Goal: Information Seeking & Learning: Learn about a topic

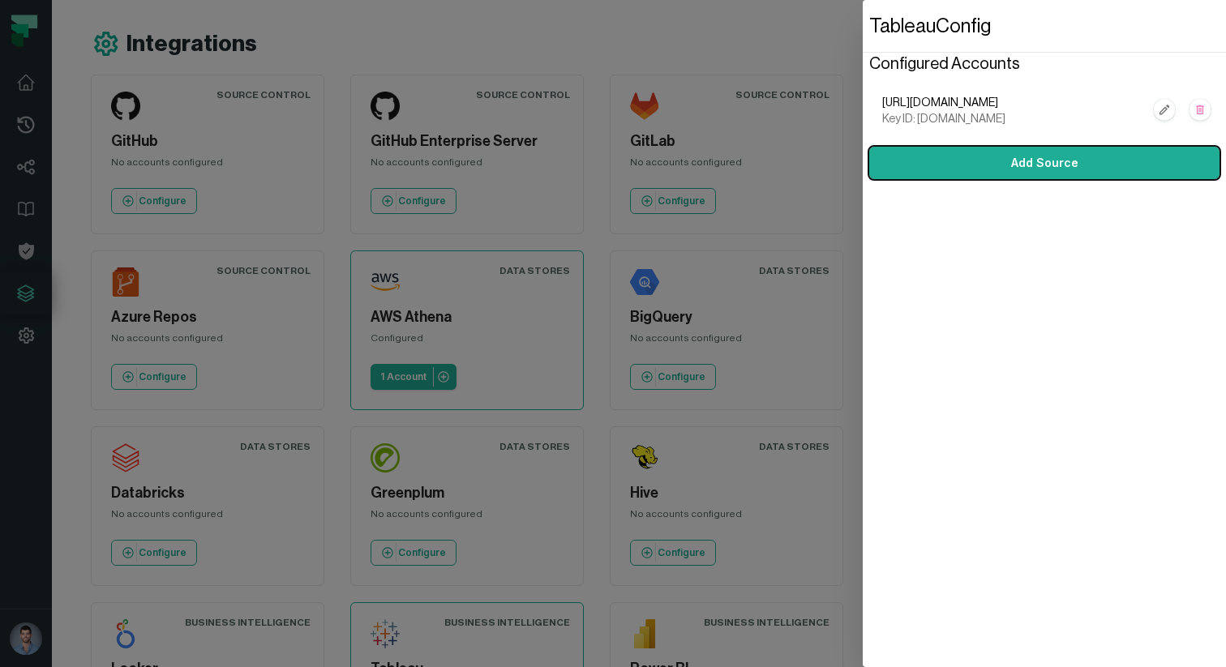
click at [863, 366] on dialog "Tableau Config Configured Accounts [URL][DOMAIN_NAME] Key ID: [DOMAIN_NAME] Add…" at bounding box center [1044, 333] width 363 height 667
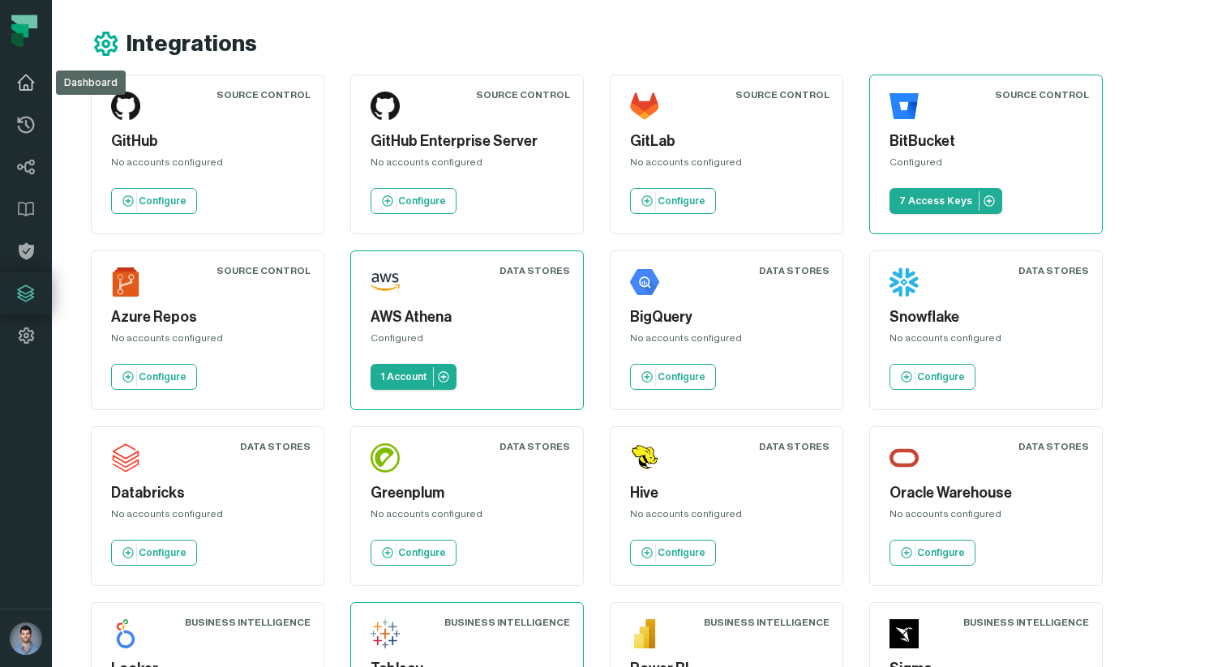
click at [19, 81] on icon at bounding box center [26, 82] width 16 height 15
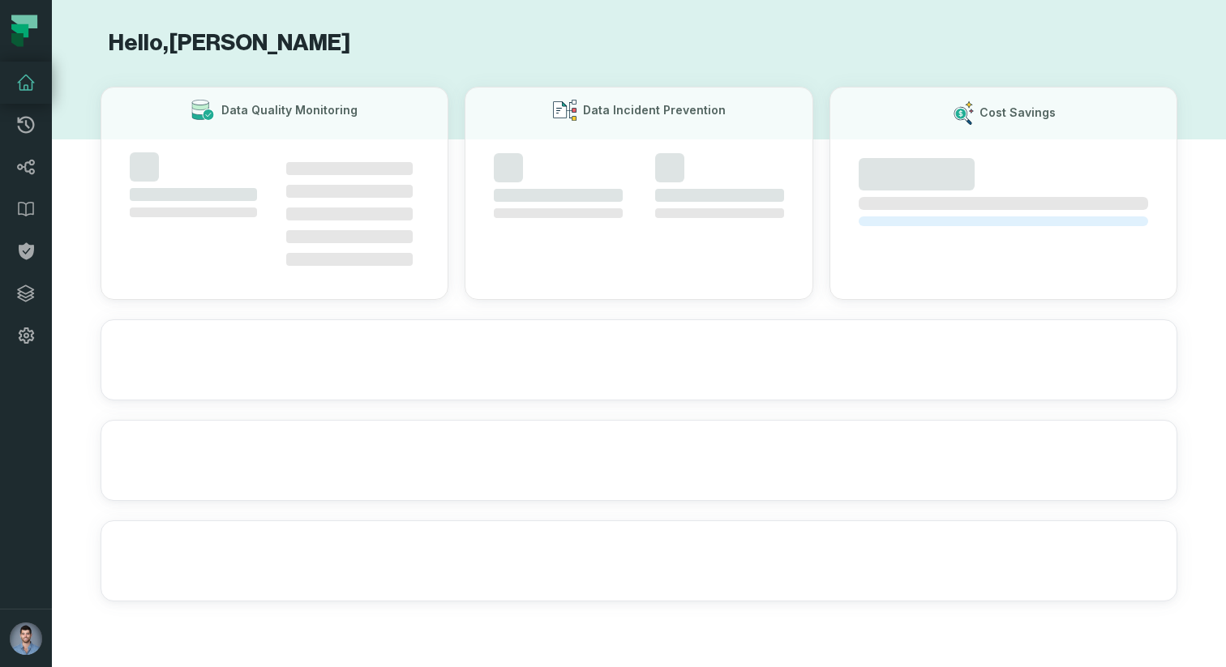
click at [21, 82] on icon at bounding box center [25, 82] width 19 height 19
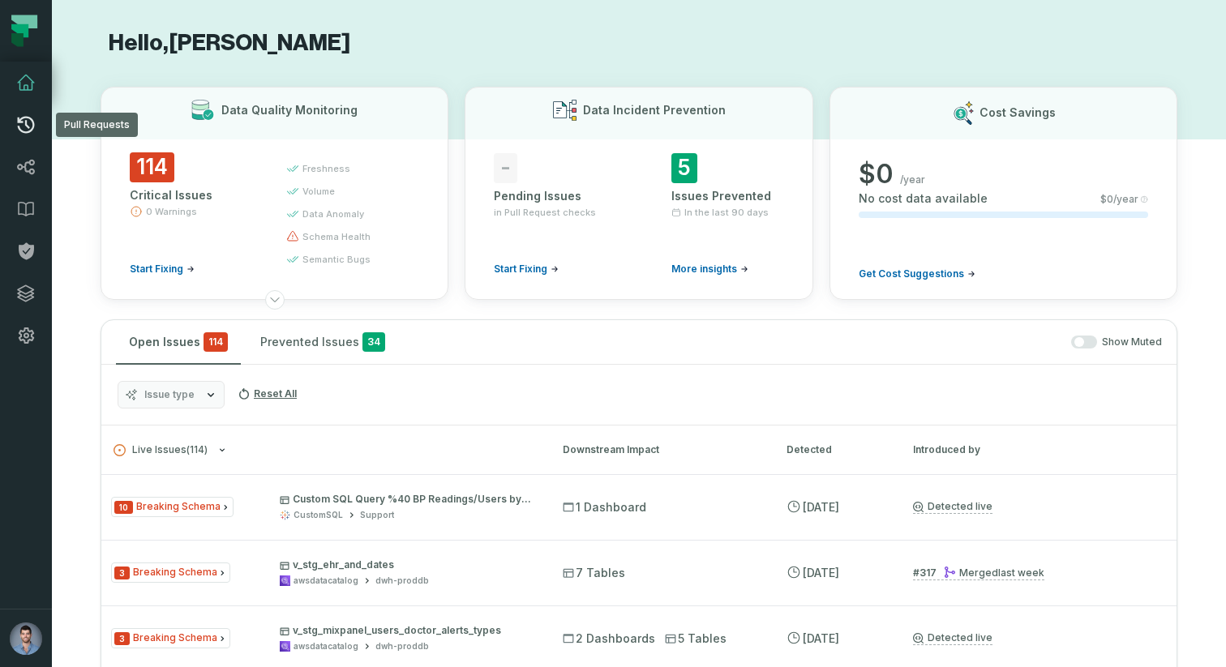
click at [25, 140] on link "Pull Requests" at bounding box center [26, 125] width 52 height 42
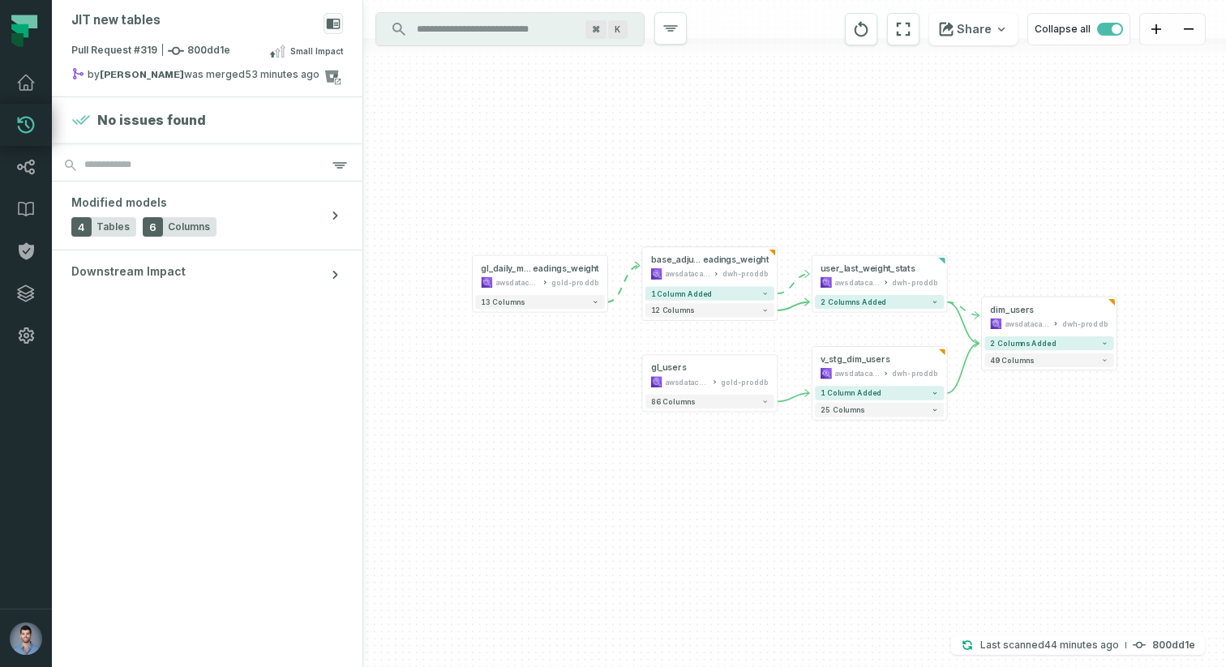
click at [34, 126] on icon at bounding box center [25, 124] width 19 height 19
click at [94, 48] on span "Pull Request #319 800dd1e" at bounding box center [150, 51] width 159 height 16
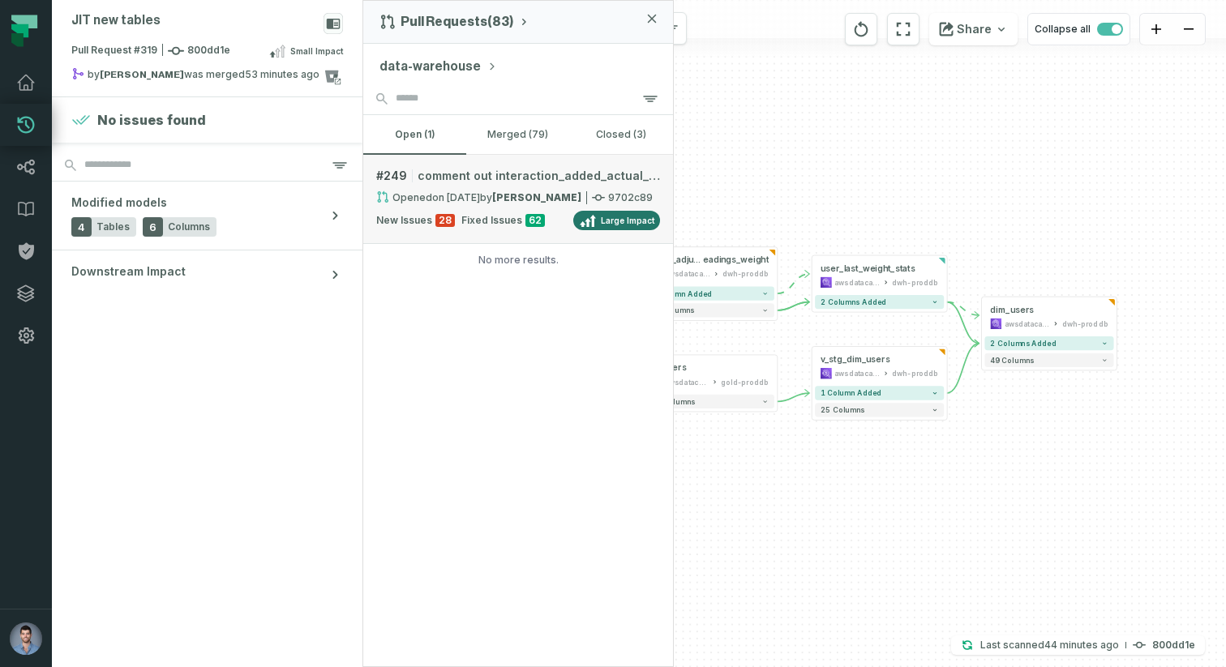
click at [459, 183] on span "comment out interaction_added_actual_symptom for testng" at bounding box center [539, 176] width 242 height 16
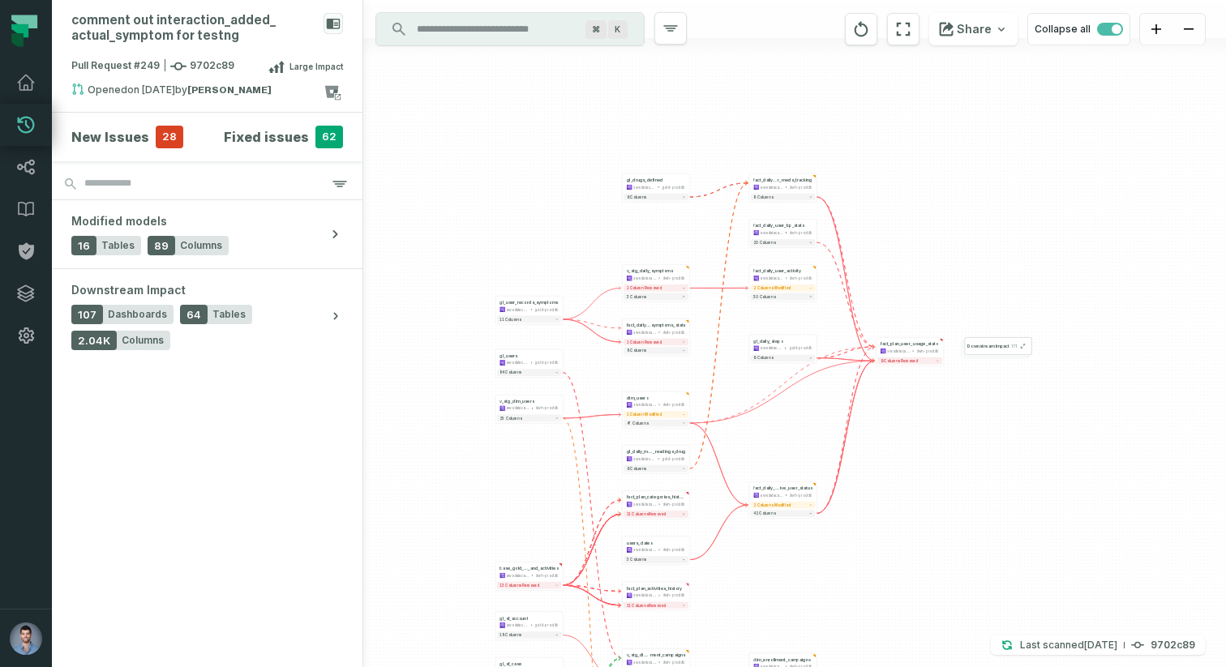
drag, startPoint x: 611, startPoint y: 105, endPoint x: 491, endPoint y: 266, distance: 200.4
click at [491, 266] on div "+ fact_daily_act ive_user_status awsdatacatalog dwh-proddb + 2 columns modified…" at bounding box center [794, 333] width 863 height 667
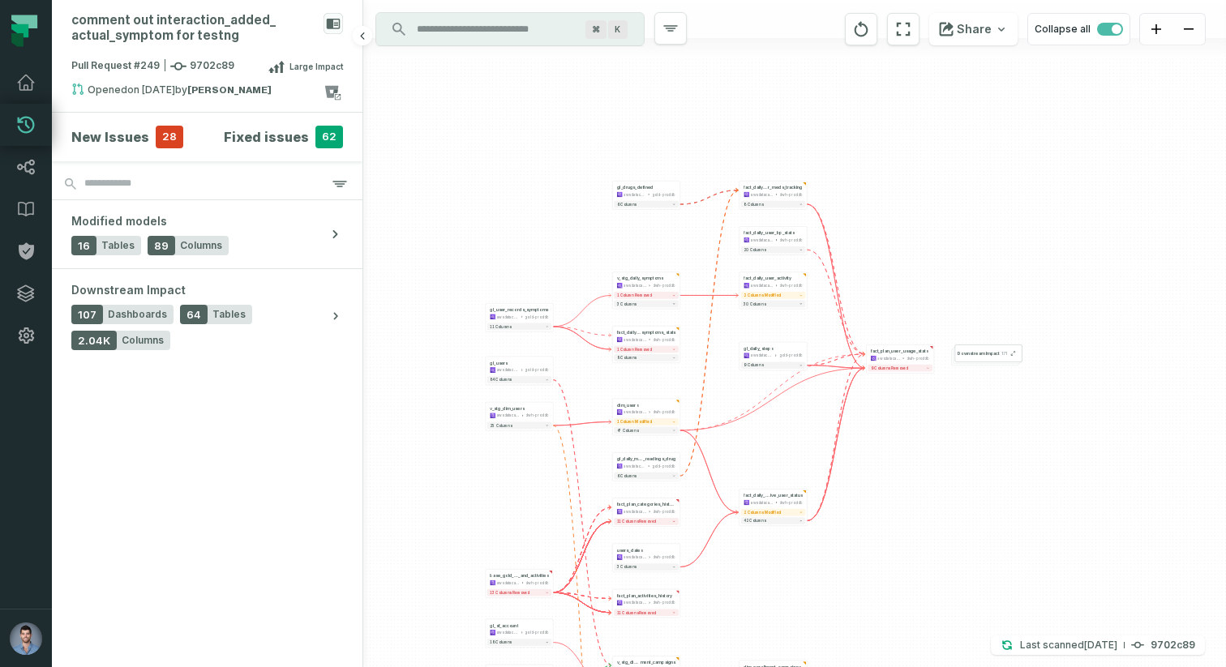
click at [152, 124] on section "New Issues 28 Fixed issues 62" at bounding box center [207, 137] width 311 height 49
click at [122, 131] on h4 "New Issues" at bounding box center [110, 136] width 78 height 19
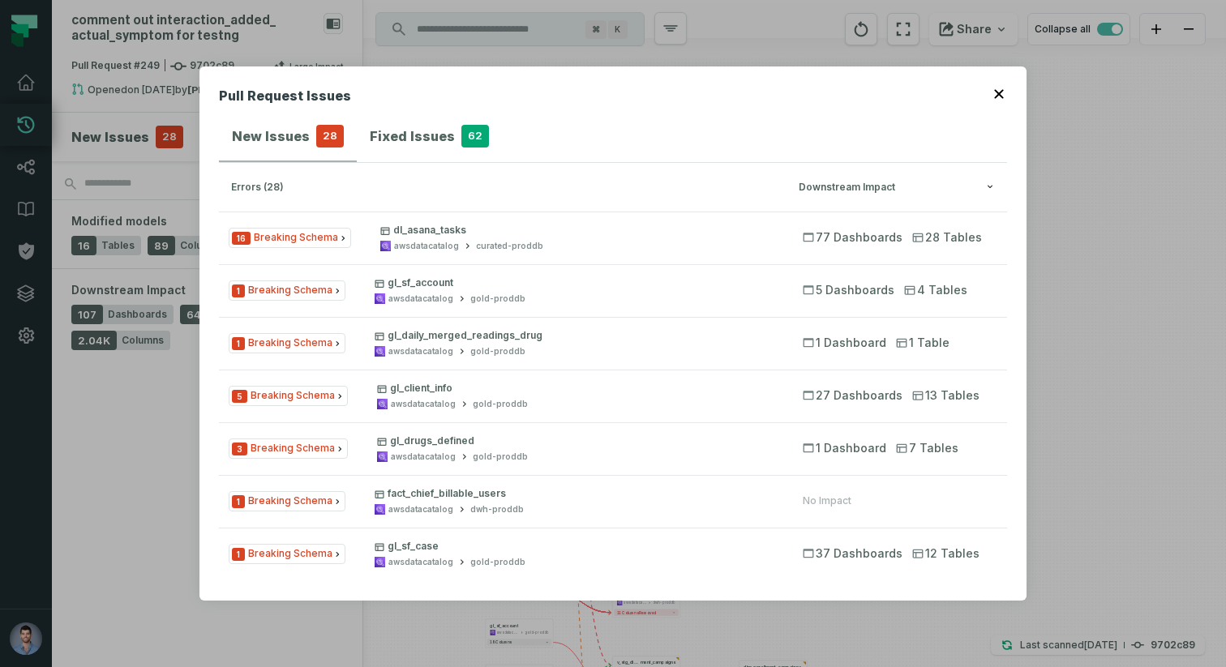
click at [141, 311] on div "Pull Request Issues New Issues 28 Fixed Issues 62 errors (28) Downstream Impact…" at bounding box center [613, 333] width 1226 height 667
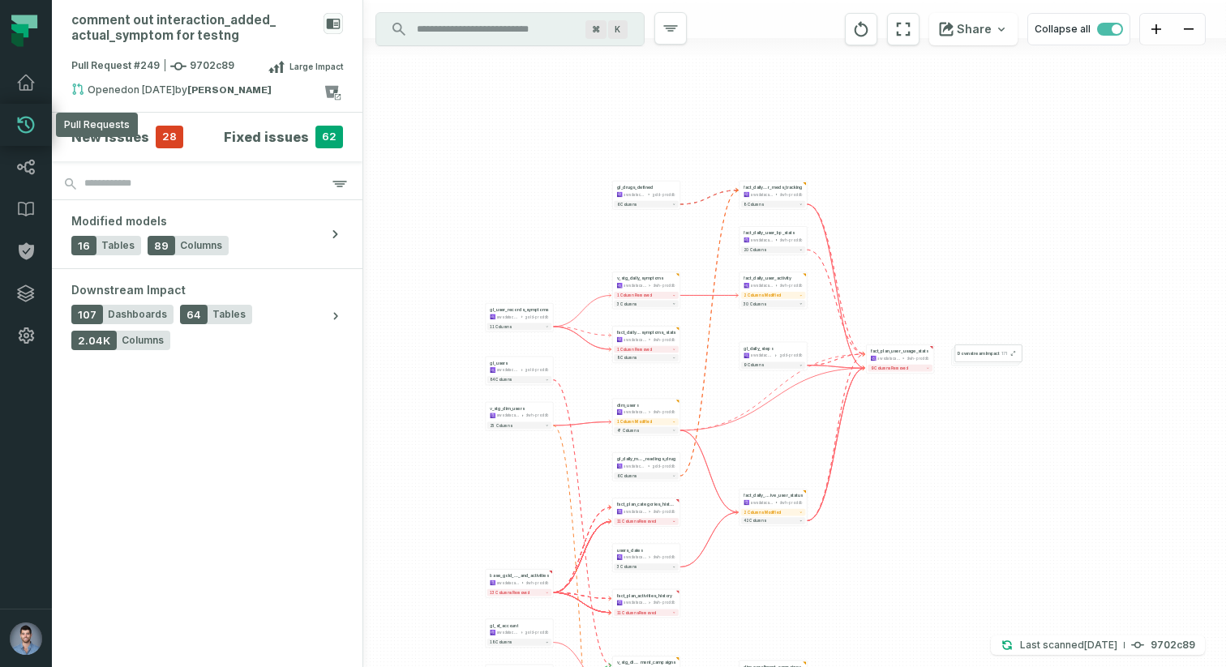
click at [7, 132] on link "Pull Requests" at bounding box center [26, 125] width 52 height 42
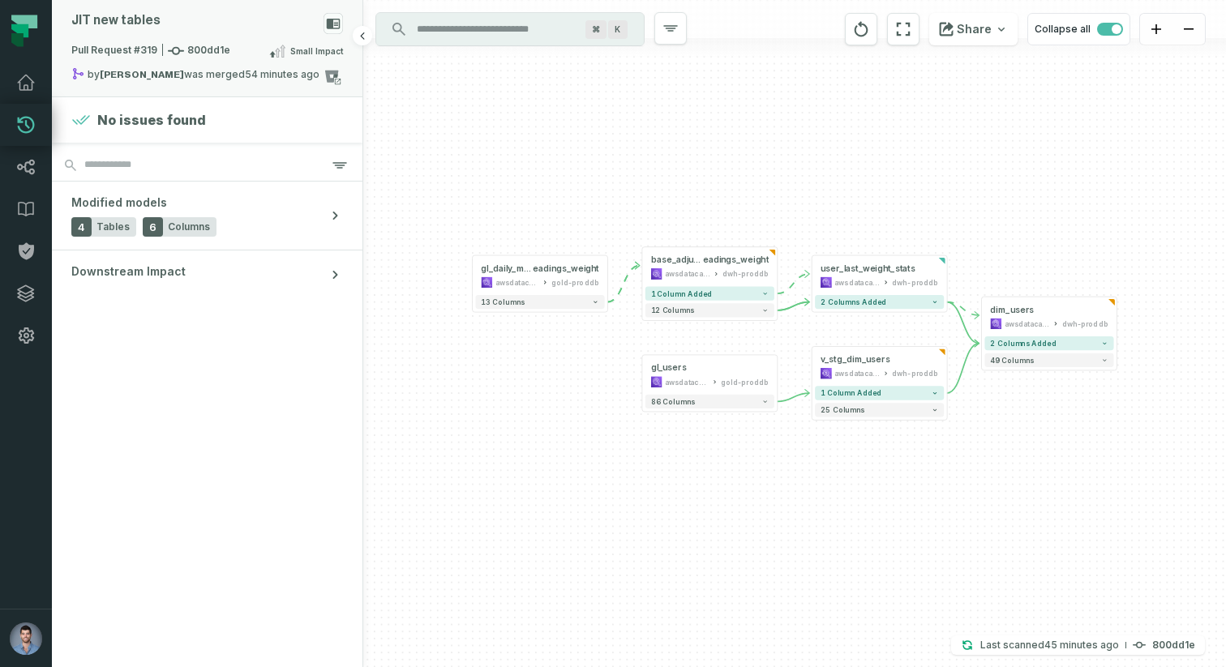
click at [154, 74] on strong "[PERSON_NAME]" at bounding box center [142, 75] width 84 height 10
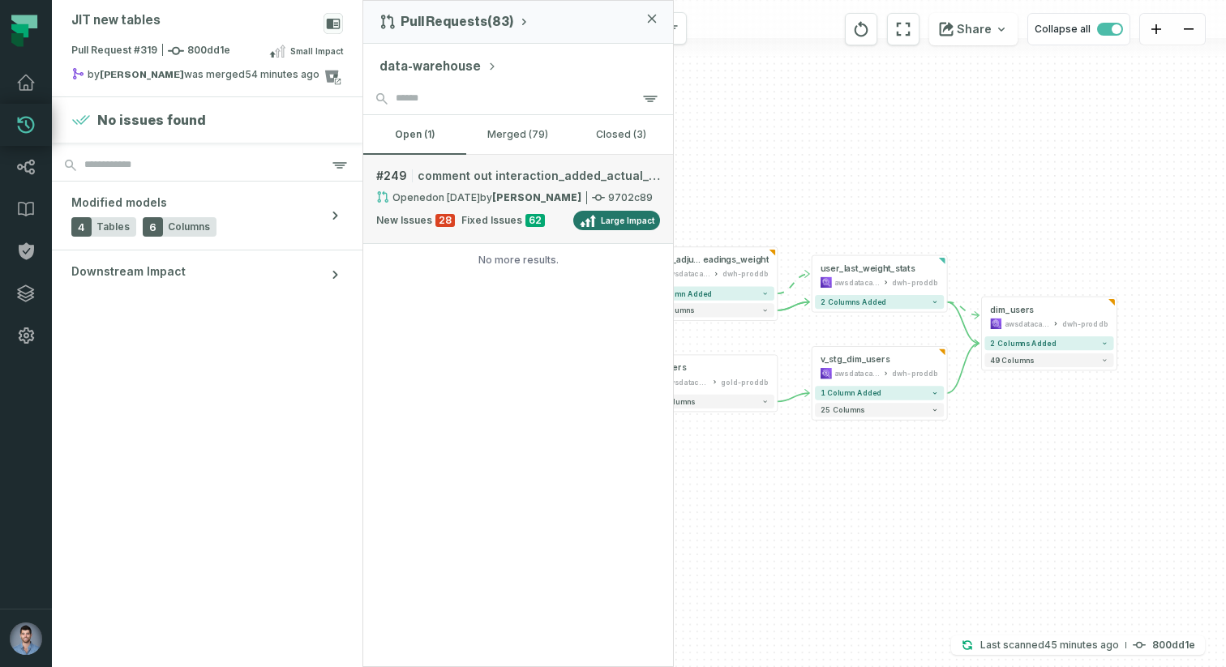
click at [498, 198] on strong "[PERSON_NAME]" at bounding box center [536, 197] width 89 height 12
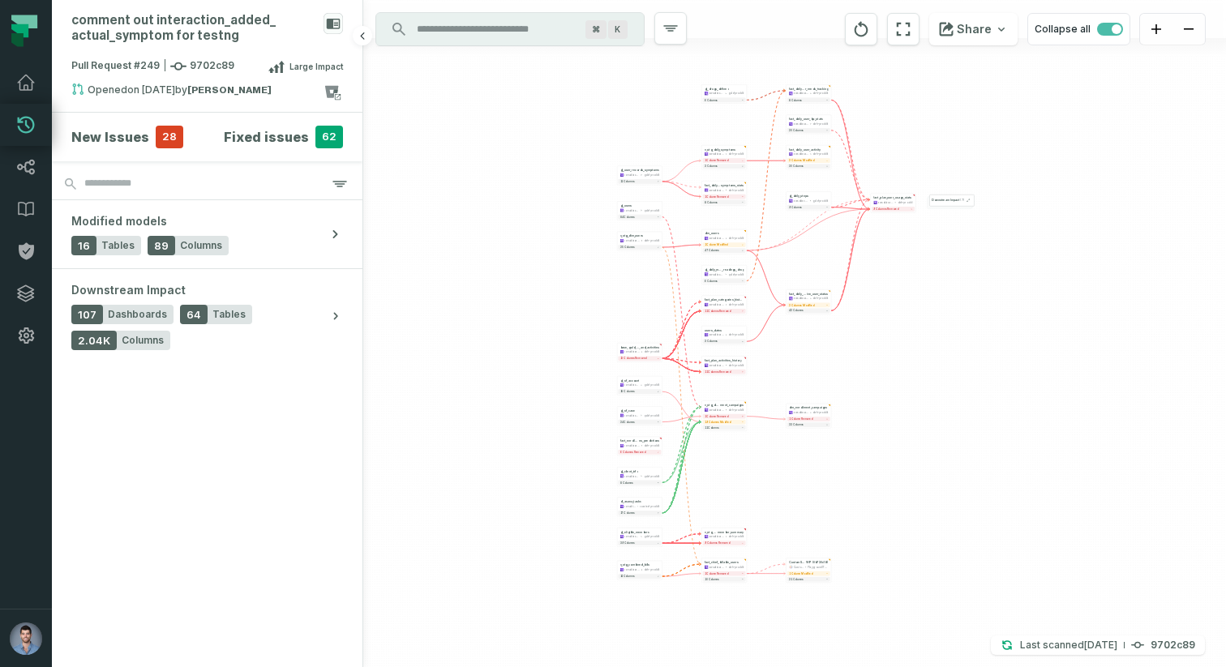
click at [125, 144] on h4 "New Issues" at bounding box center [110, 136] width 78 height 19
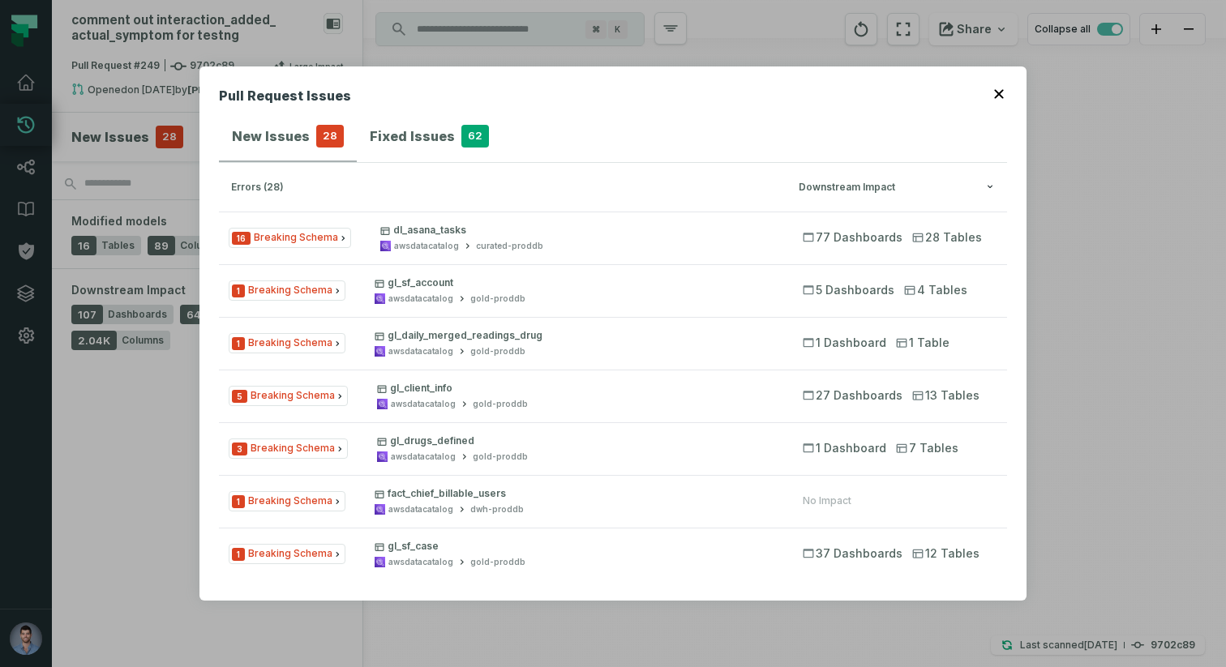
click at [1002, 87] on button "button" at bounding box center [1000, 92] width 13 height 13
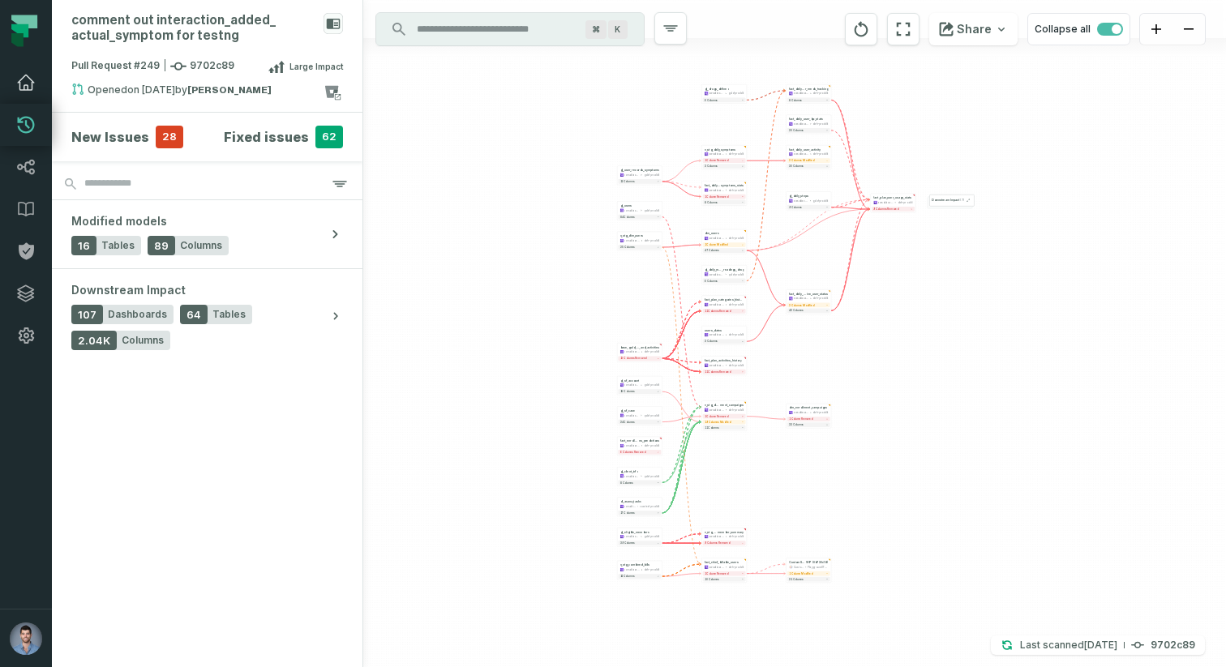
click at [33, 97] on link "Dashboard" at bounding box center [26, 83] width 52 height 42
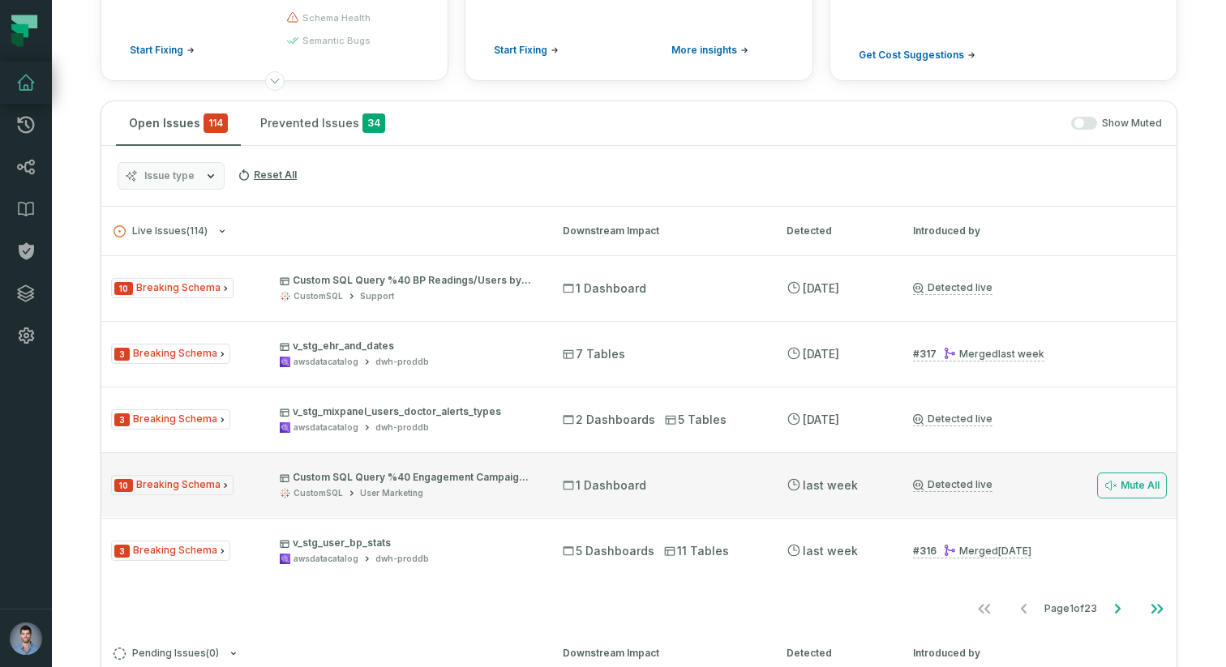
scroll to position [230, 0]
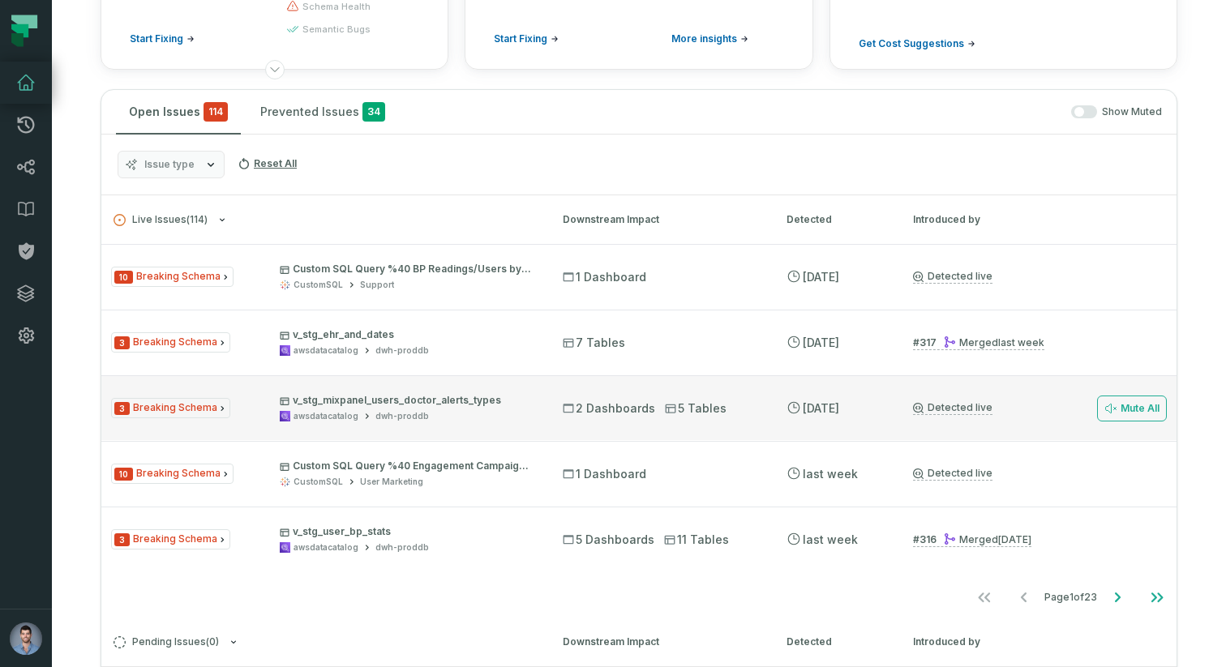
click at [196, 414] on span "3 Breaking Schema" at bounding box center [170, 408] width 119 height 20
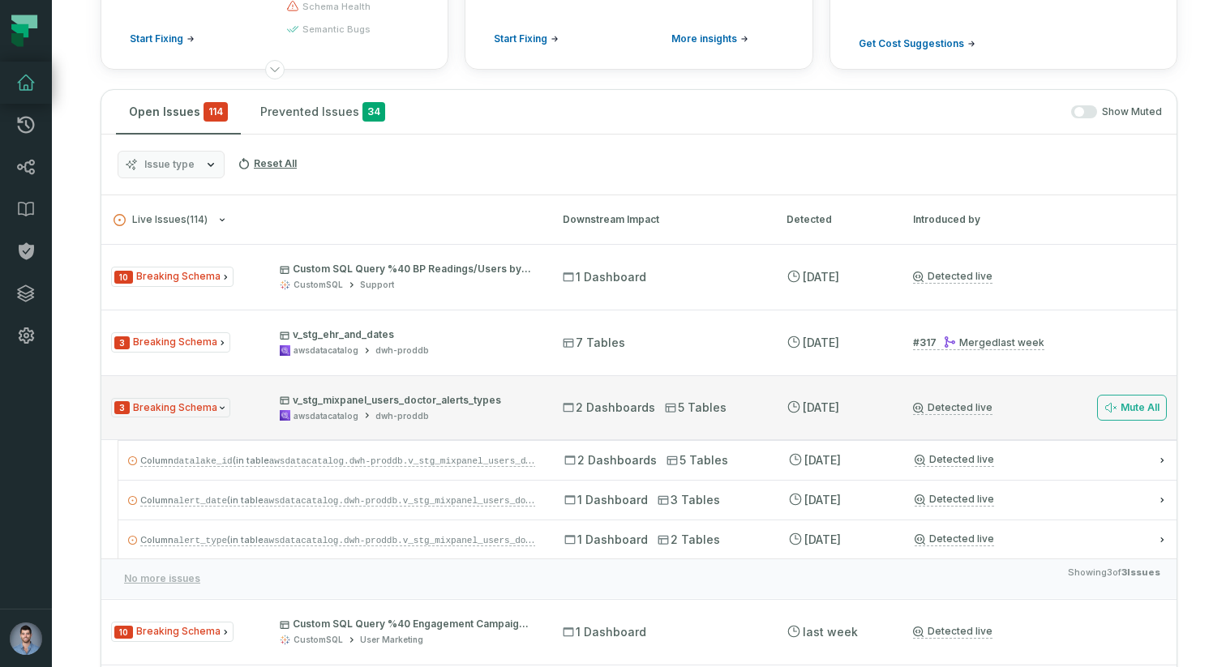
click at [196, 414] on span "3 Breaking Schema" at bounding box center [170, 408] width 119 height 20
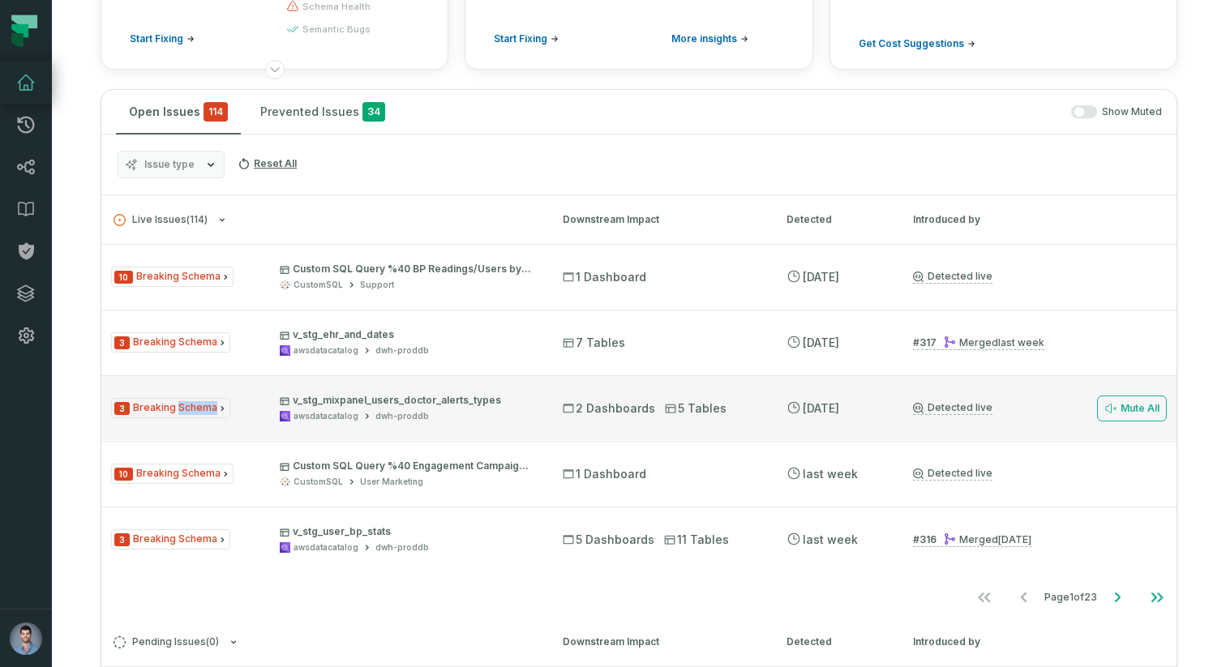
click at [196, 414] on span "3 Breaking Schema" at bounding box center [170, 408] width 119 height 20
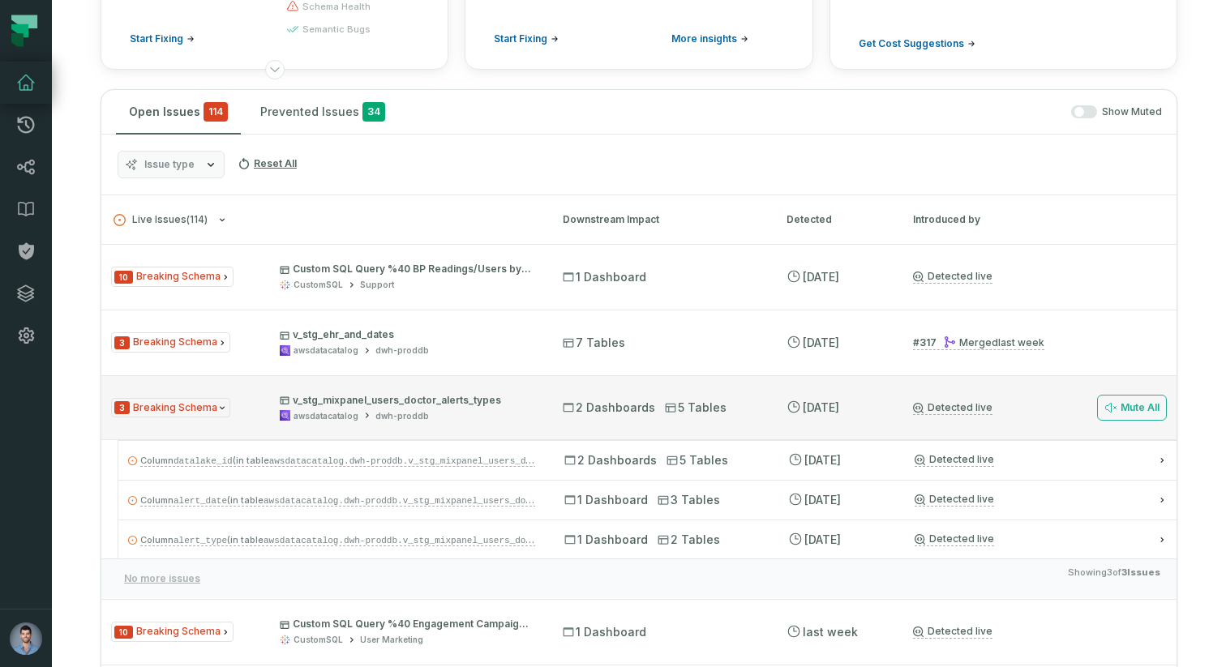
click at [196, 414] on span "3 Breaking Schema" at bounding box center [170, 408] width 119 height 20
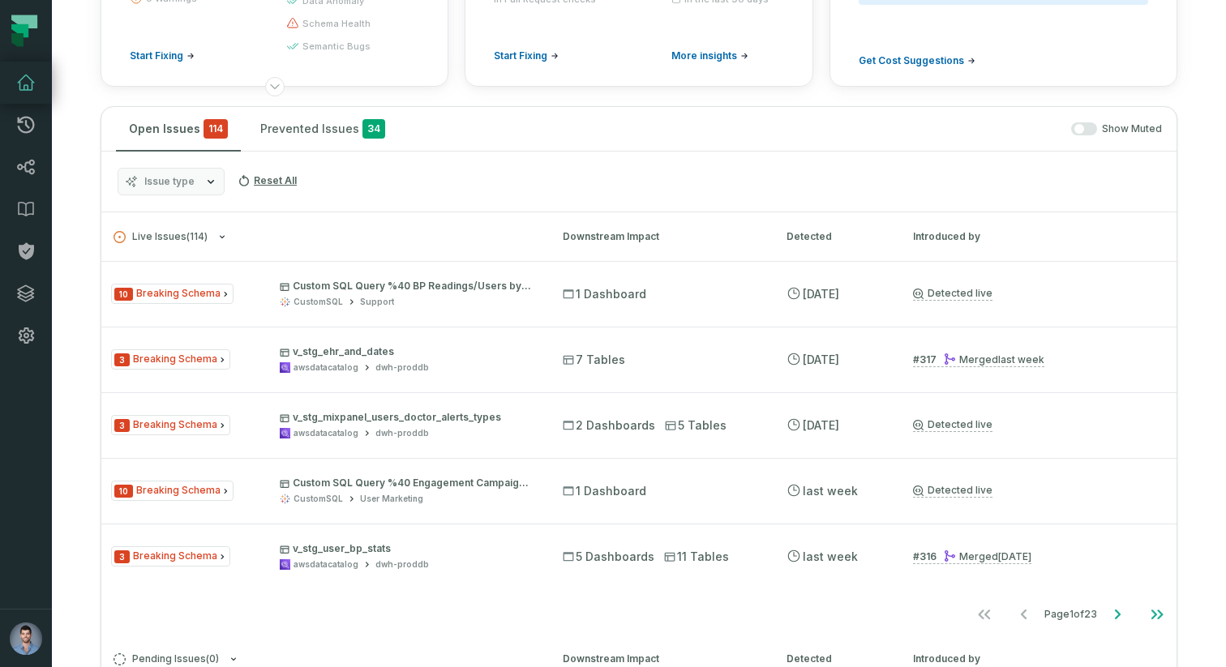
scroll to position [250, 0]
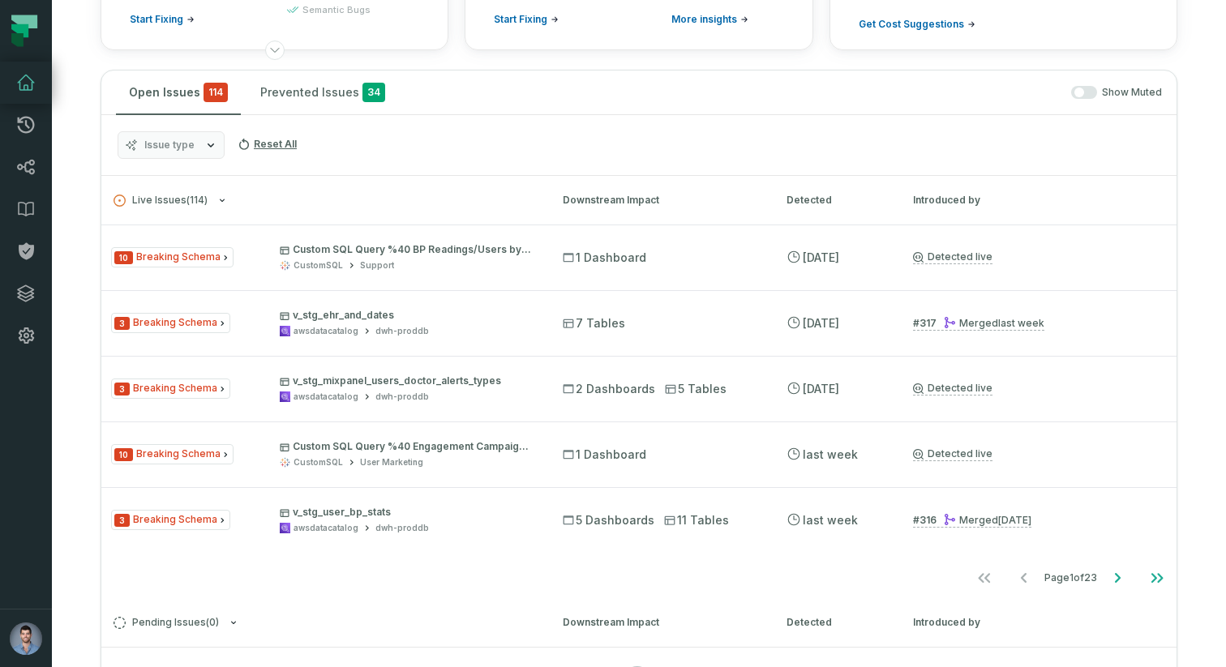
click at [203, 207] on h3 "Live Issues ( 114 ) Downstream Impact Detected Introduced by" at bounding box center [638, 200] width 1075 height 49
click at [214, 199] on button "Live Issues ( 114 )" at bounding box center [324, 201] width 420 height 12
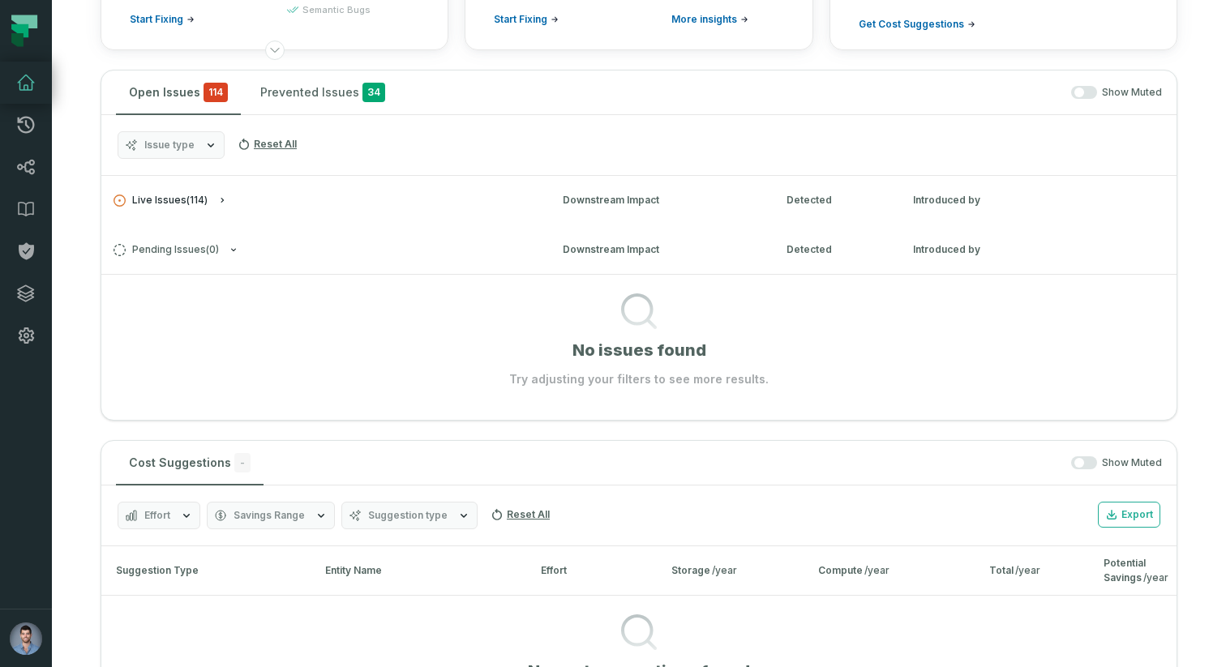
click at [214, 199] on button "Live Issues ( 114 )" at bounding box center [324, 201] width 420 height 12
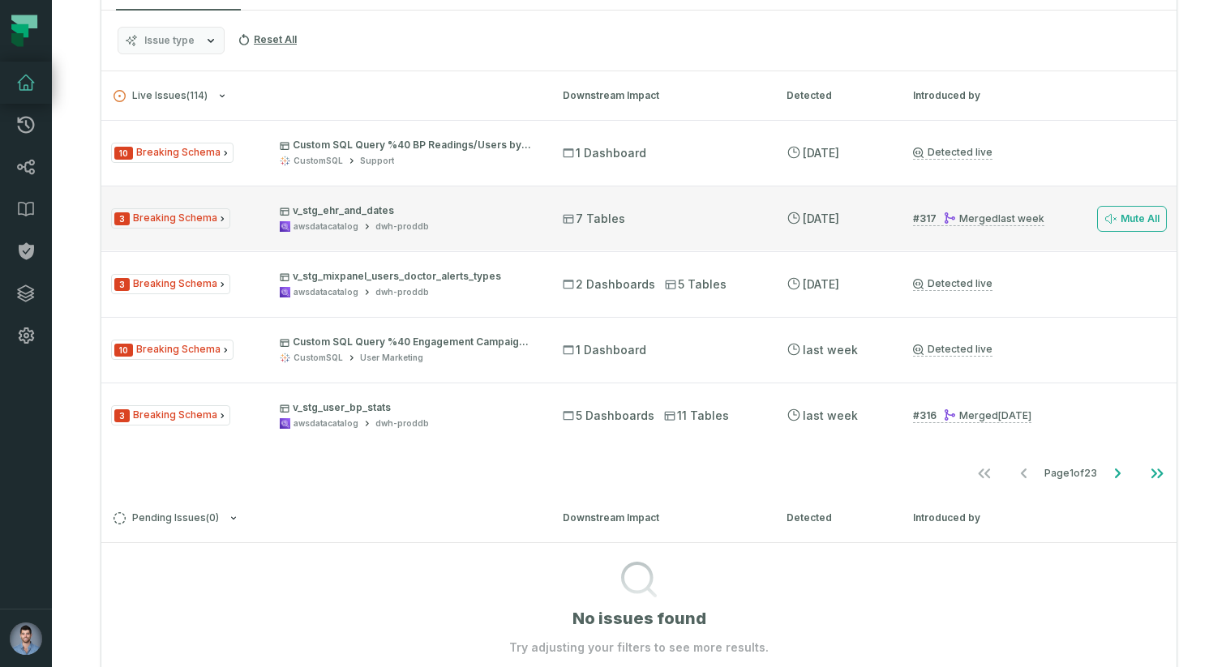
scroll to position [364, 0]
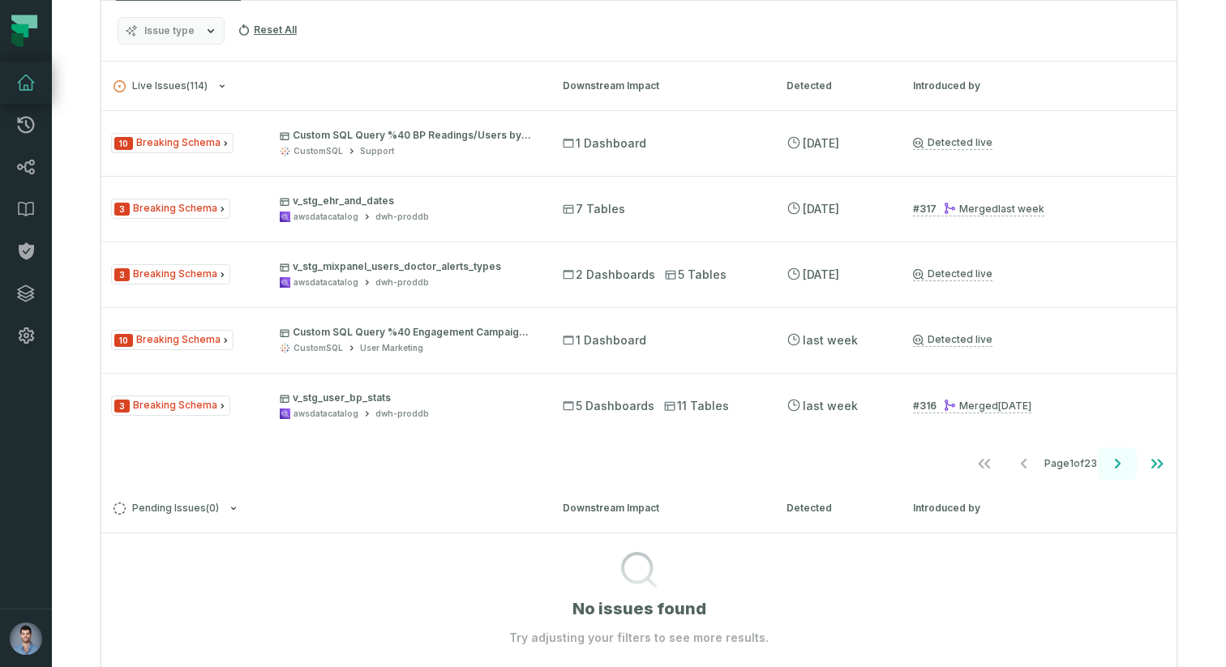
click at [1116, 465] on icon "Go to next page" at bounding box center [1118, 464] width 6 height 10
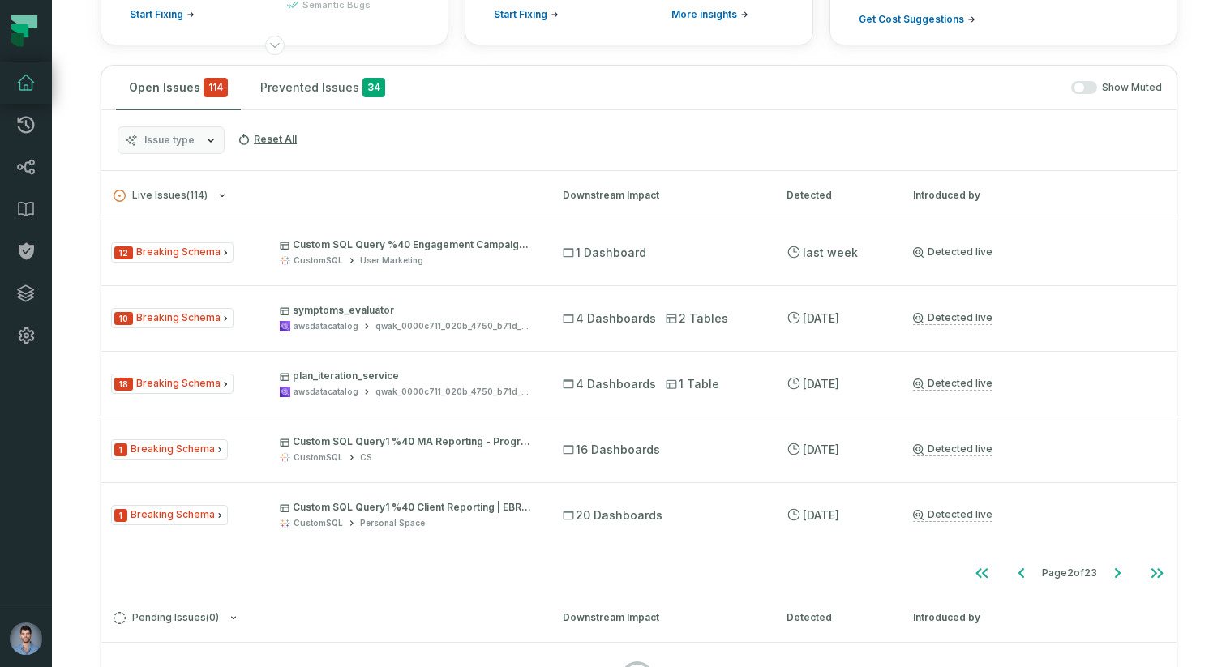
scroll to position [276, 0]
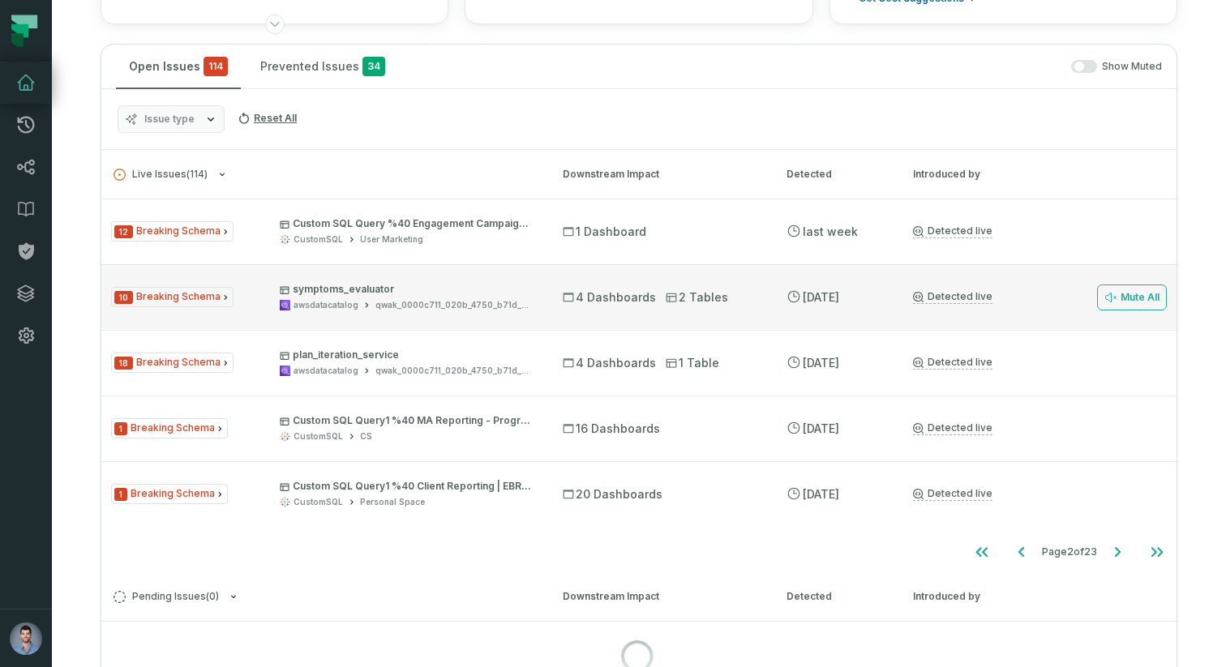
click at [202, 294] on span "10 Breaking Schema" at bounding box center [172, 297] width 122 height 20
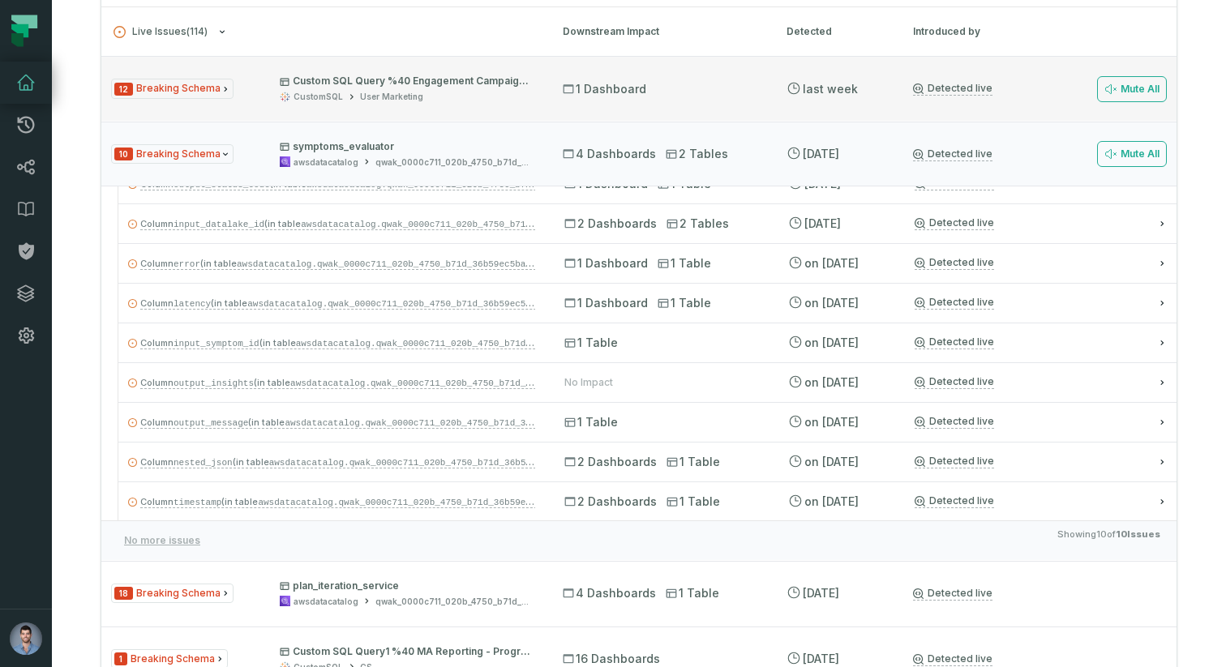
scroll to position [422, 0]
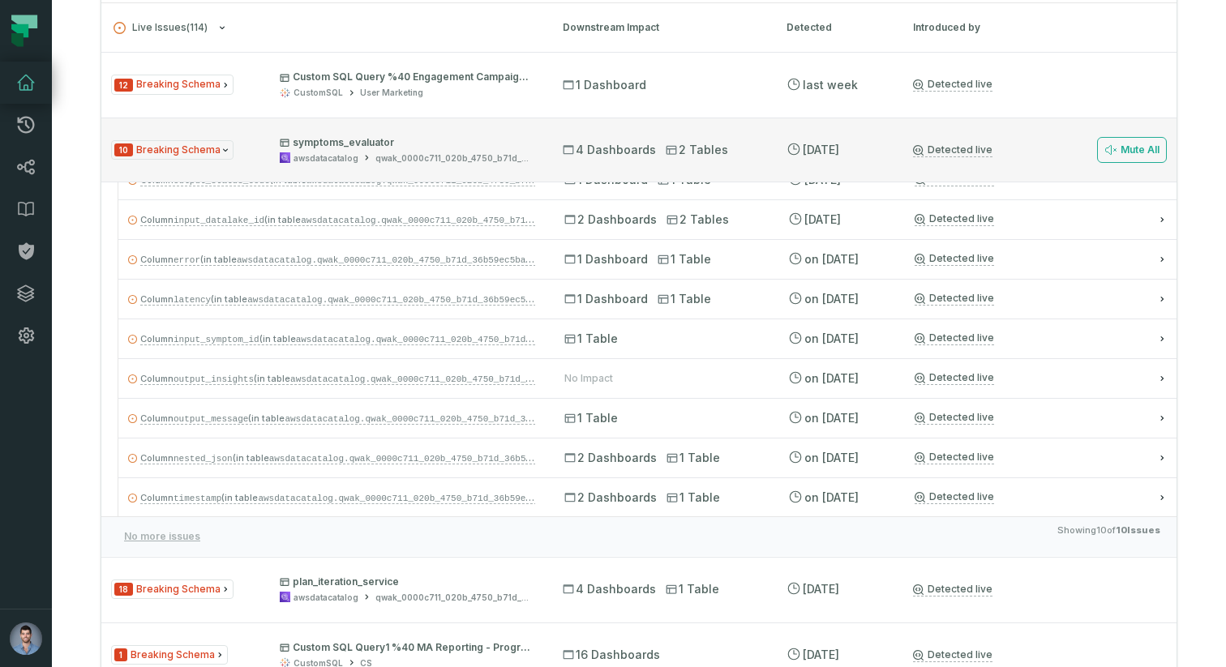
click at [242, 158] on div "10 Breaking Schema symptoms_evaluator awsdatacatalog qwak_0000c711_020b_4750_b7…" at bounding box center [322, 150] width 422 height 28
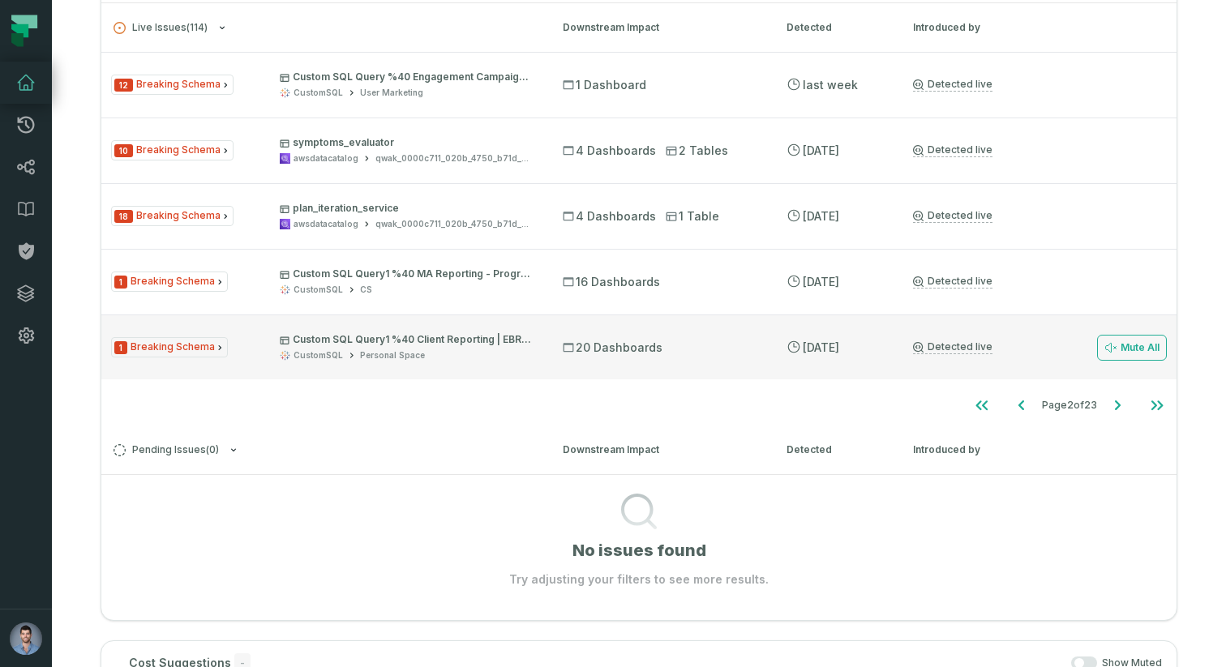
click at [388, 350] on div "Personal Space" at bounding box center [392, 355] width 65 height 12
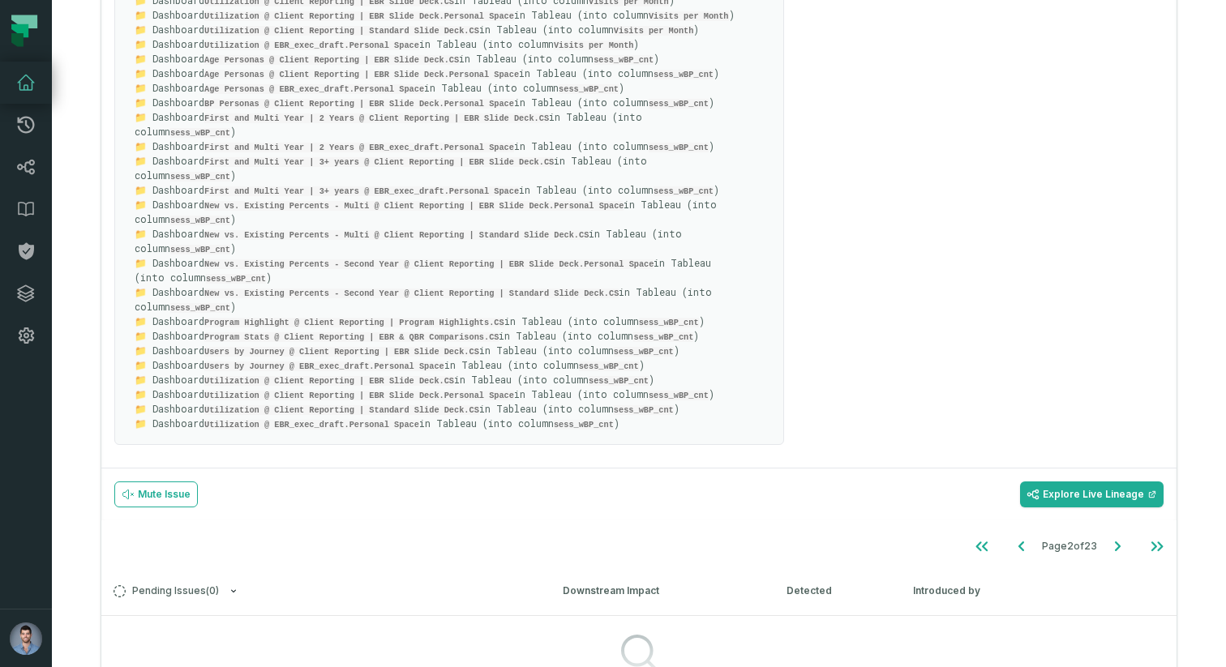
scroll to position [2222, 0]
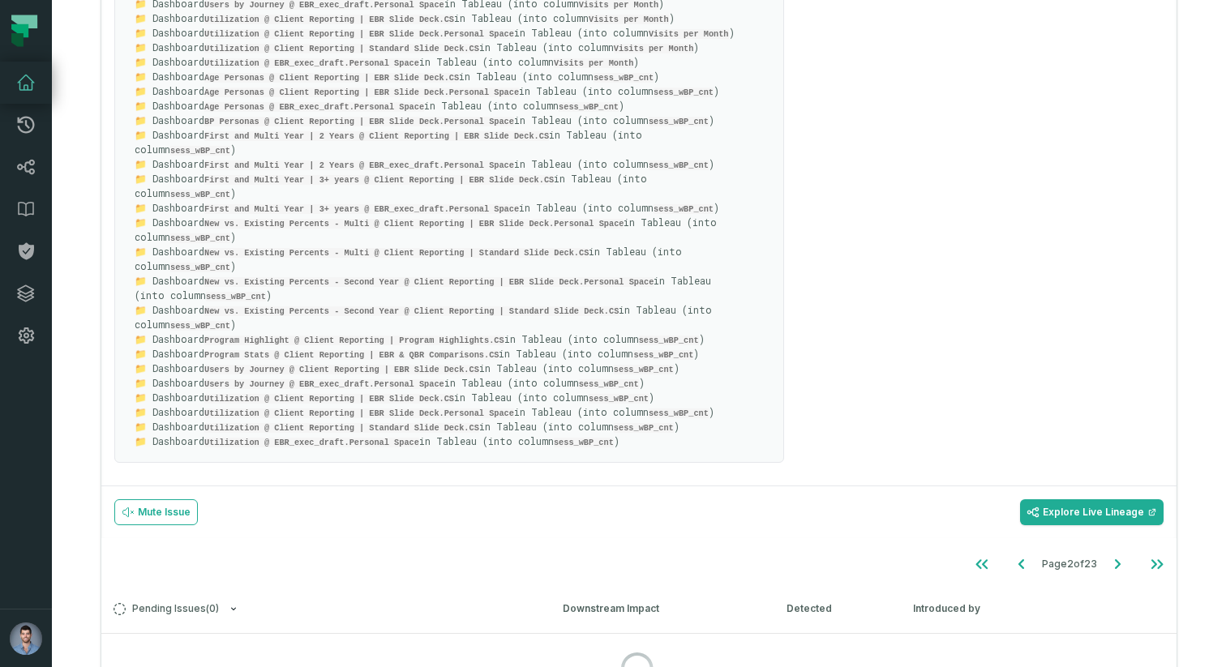
click at [311, 409] on code "Utilization @ Client Reporting | EBR Slide Deck.Personal Space" at bounding box center [359, 414] width 310 height 10
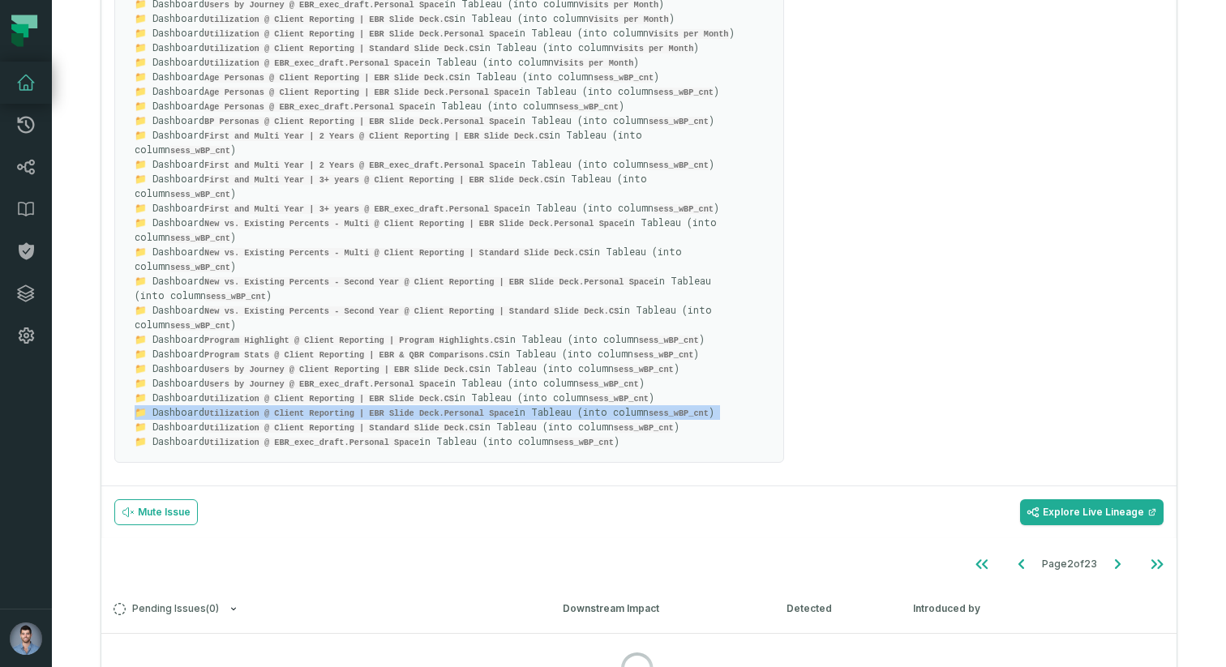
click at [311, 409] on code "Utilization @ Client Reporting | EBR Slide Deck.Personal Space" at bounding box center [359, 414] width 310 height 10
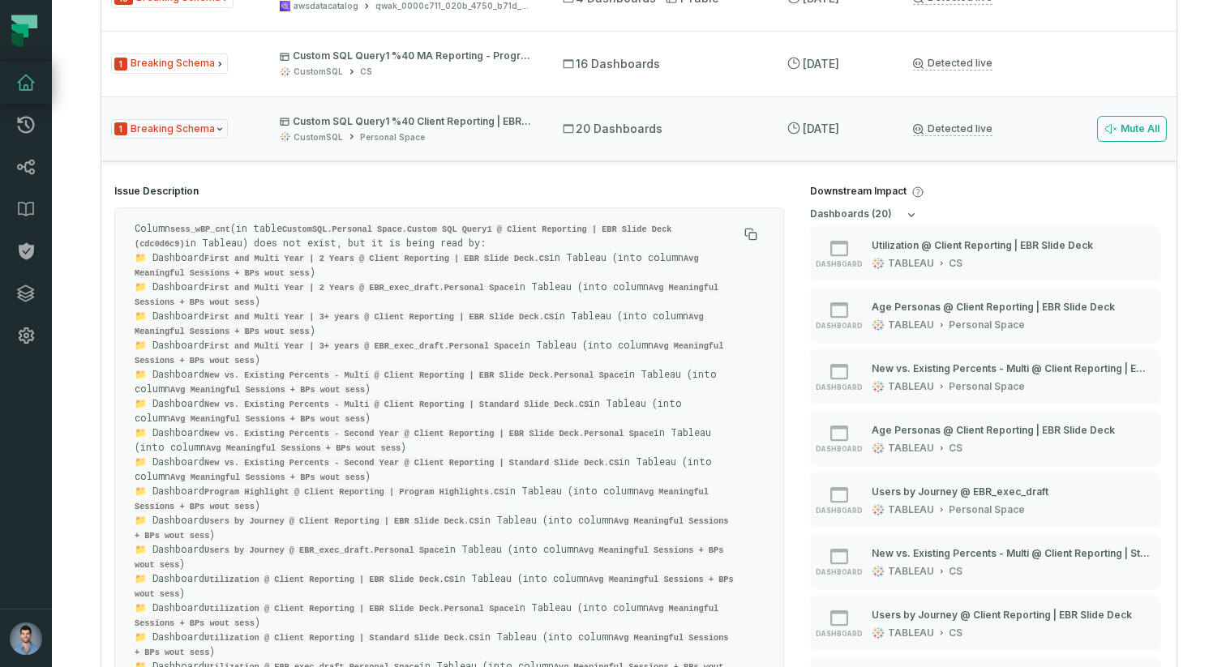
scroll to position [640, 0]
click at [250, 116] on div "1 Breaking Schema Custom SQL Query1 %40 Client Reporting | EBR Slide Deck %28cd…" at bounding box center [322, 130] width 422 height 28
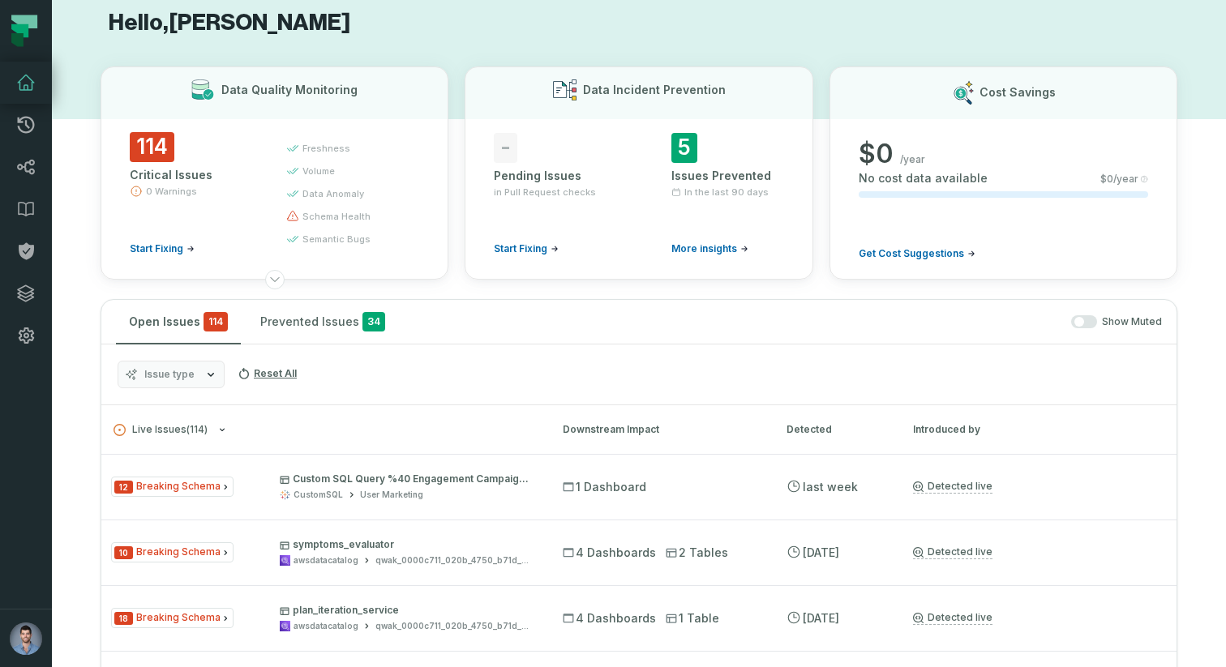
scroll to position [0, 0]
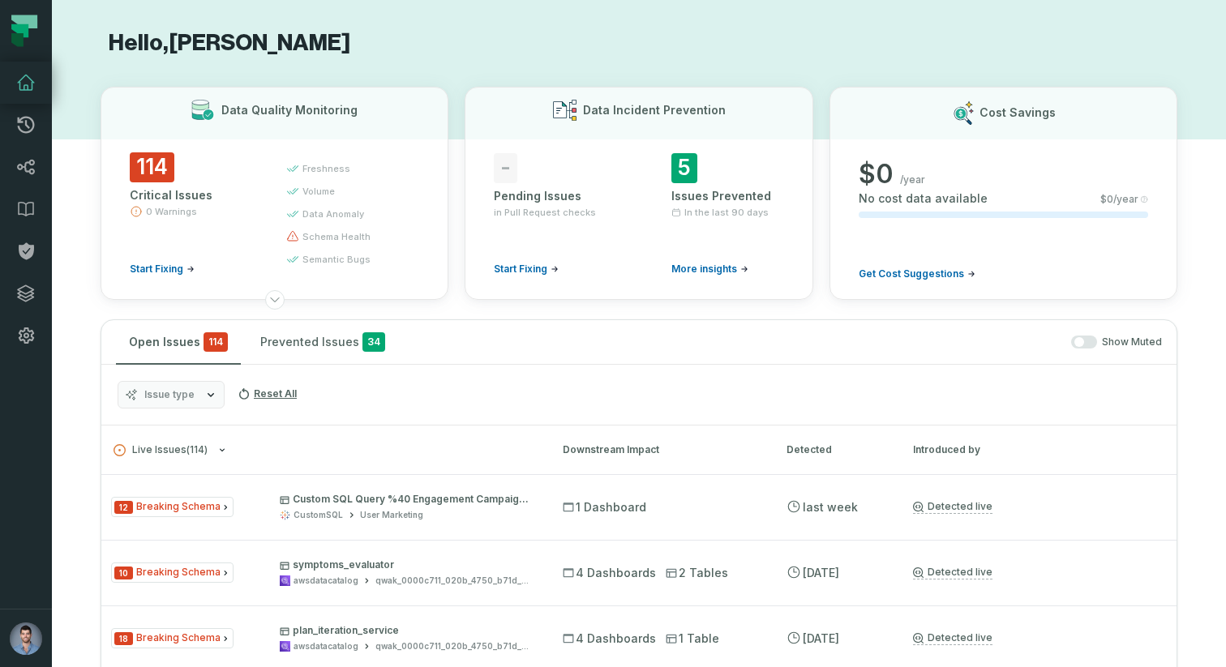
click at [177, 397] on span "Issue type" at bounding box center [169, 394] width 50 height 13
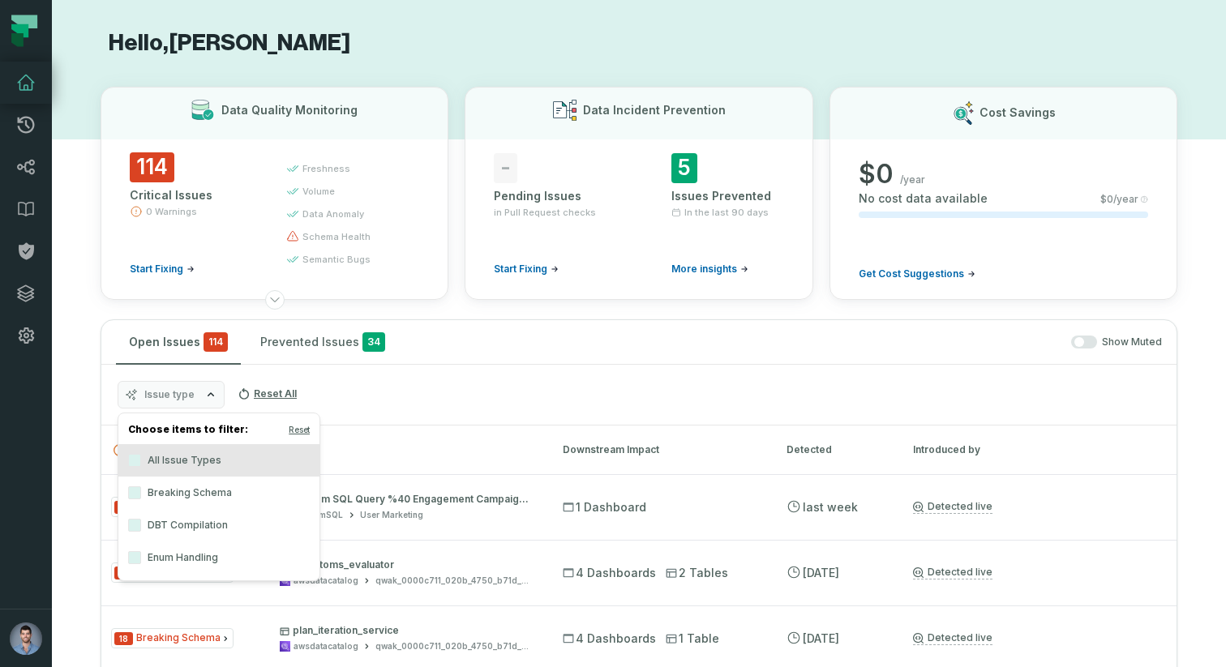
click at [192, 399] on span "Issue type" at bounding box center [169, 394] width 50 height 13
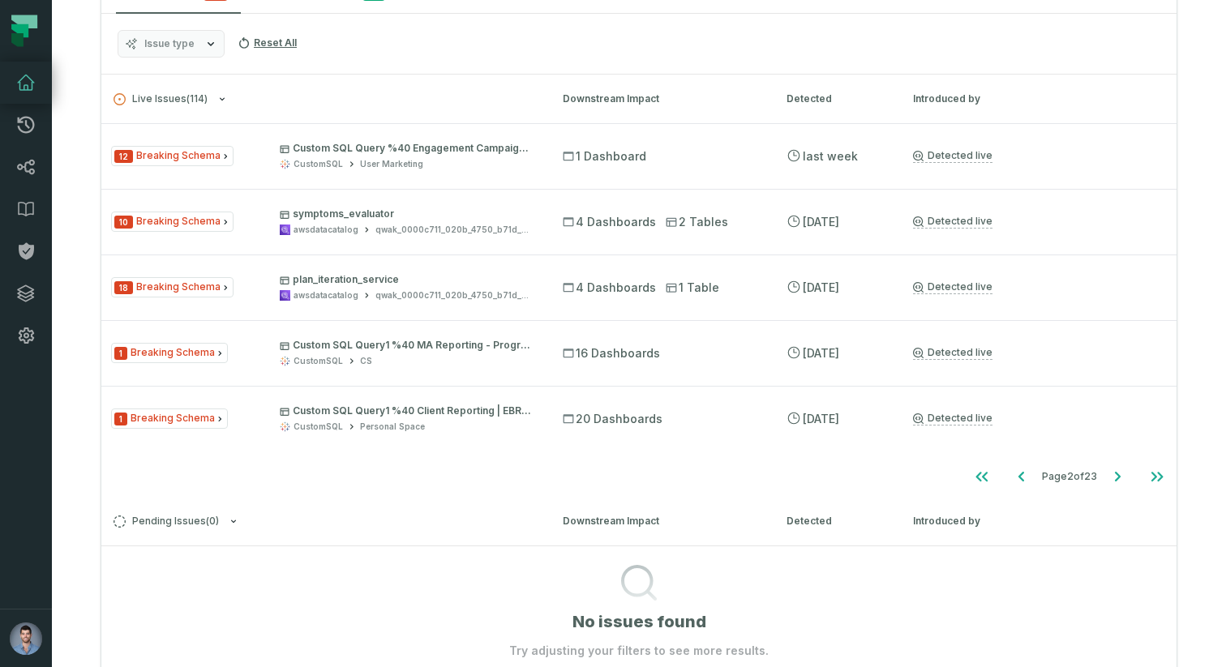
scroll to position [358, 0]
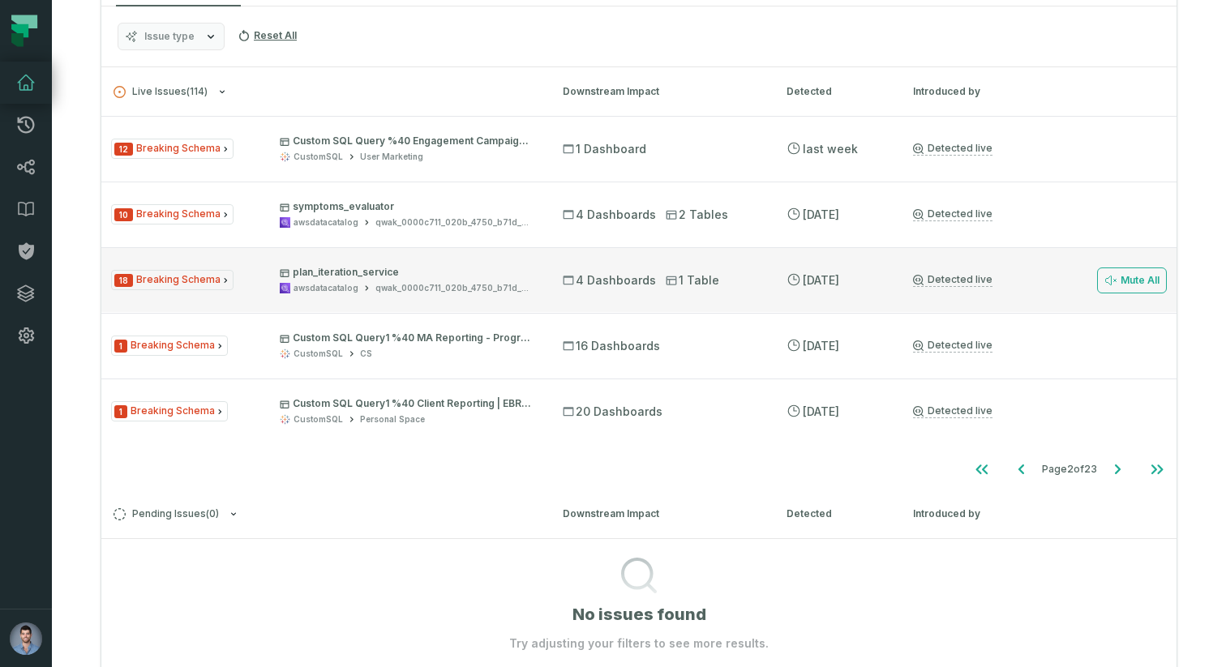
click at [277, 285] on div "18 Breaking Schema plan_iteration_service awsdatacatalog qwak_0000c711_020b_475…" at bounding box center [322, 280] width 422 height 28
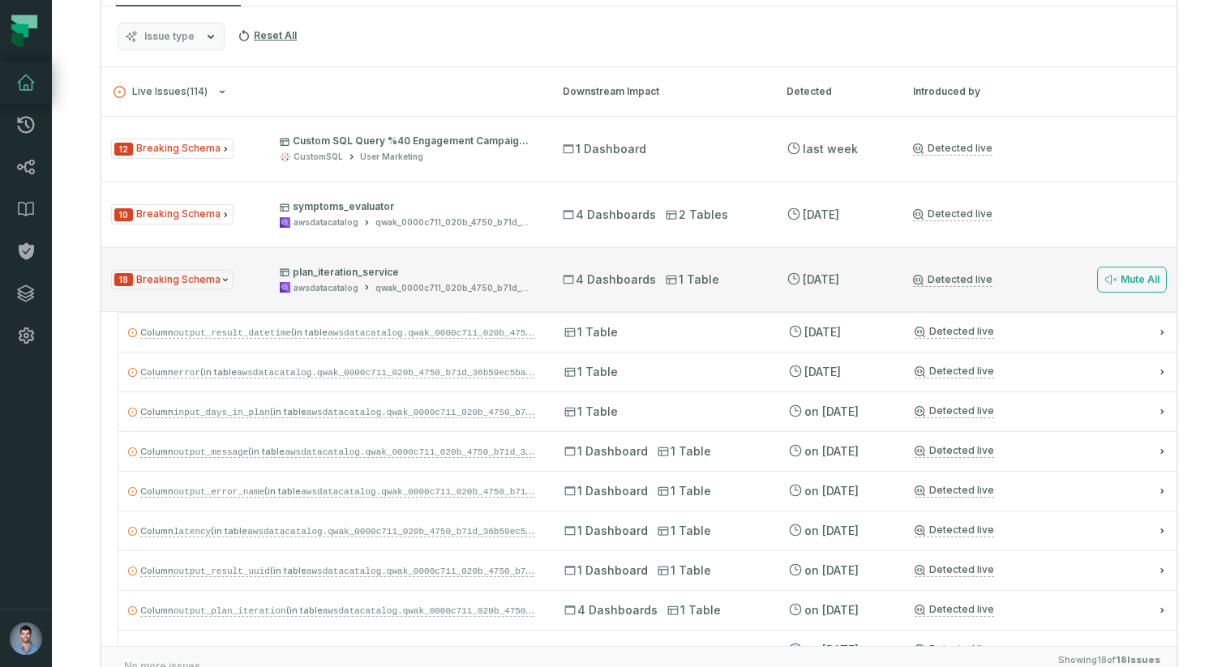
click at [272, 284] on div "18 Breaking Schema plan_iteration_service awsdatacatalog qwak_0000c711_020b_475…" at bounding box center [322, 280] width 422 height 28
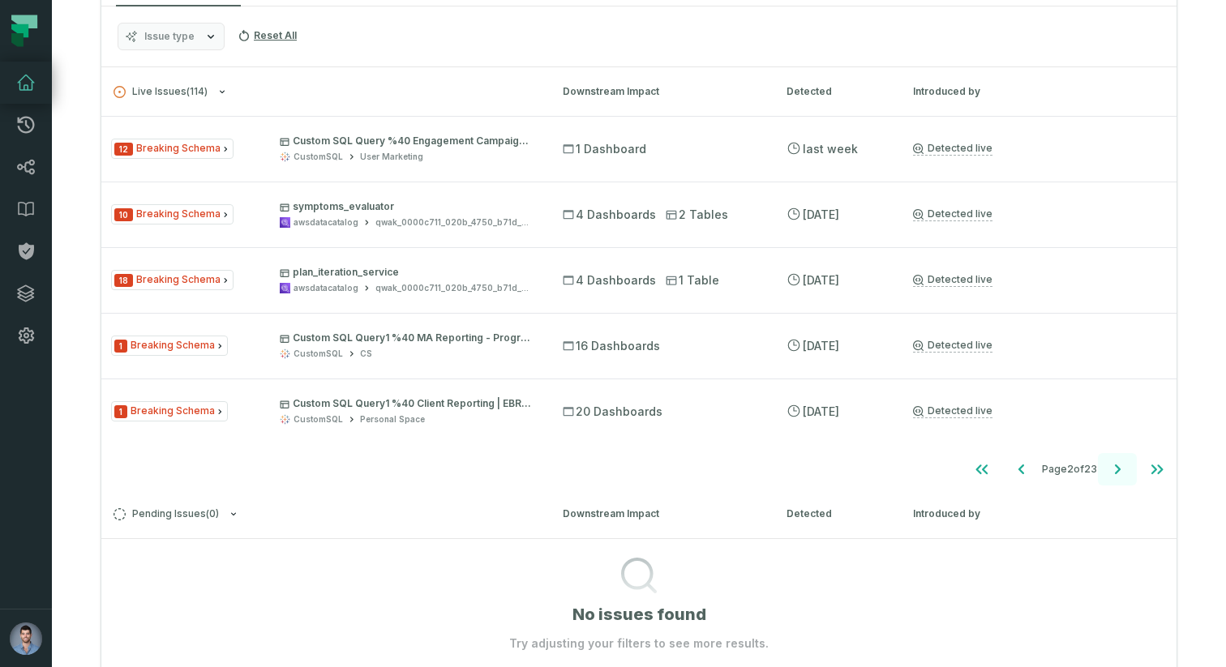
click at [1110, 465] on icon "Go to next page" at bounding box center [1117, 469] width 19 height 19
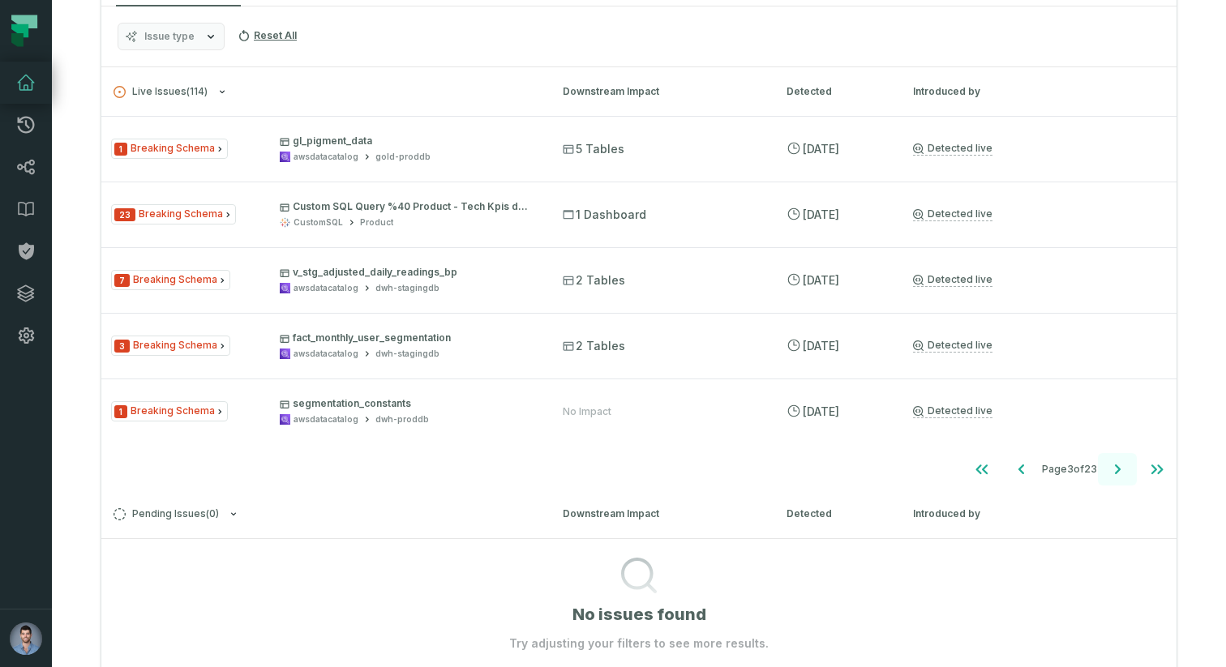
click at [1110, 465] on icon "Go to next page" at bounding box center [1117, 469] width 19 height 19
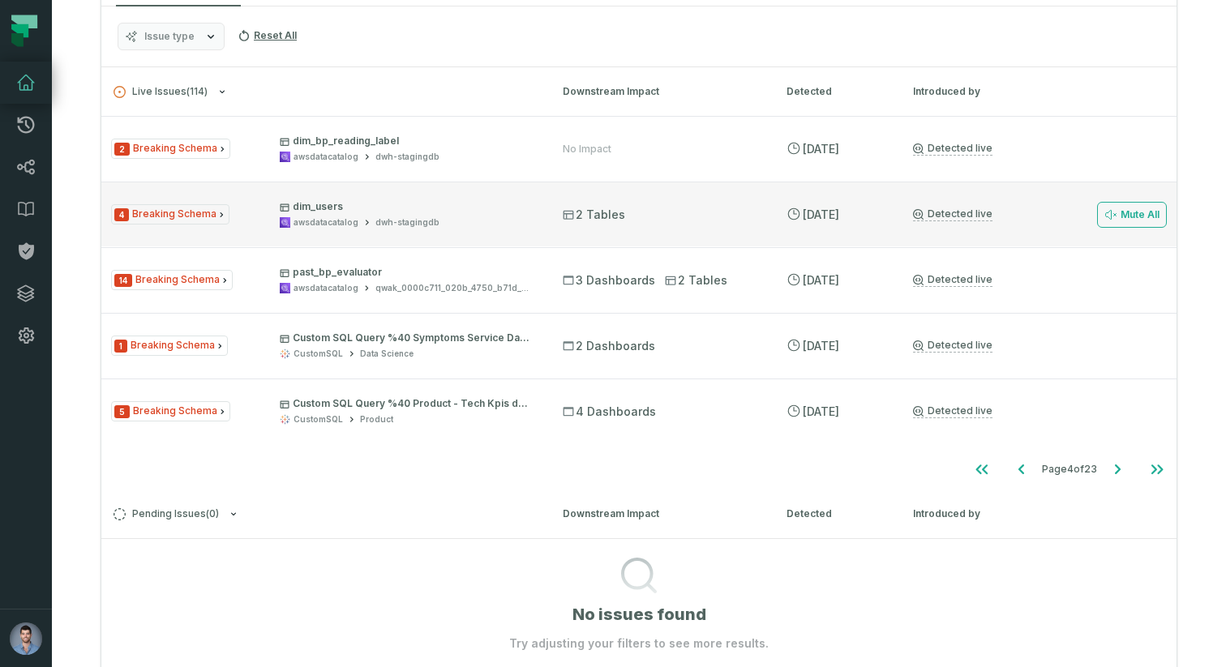
click at [452, 230] on div "4 Breaking Schema dim_users awsdatacatalog dwh-stagingdb 2 Tables [DATE] 12:18:…" at bounding box center [638, 214] width 1075 height 65
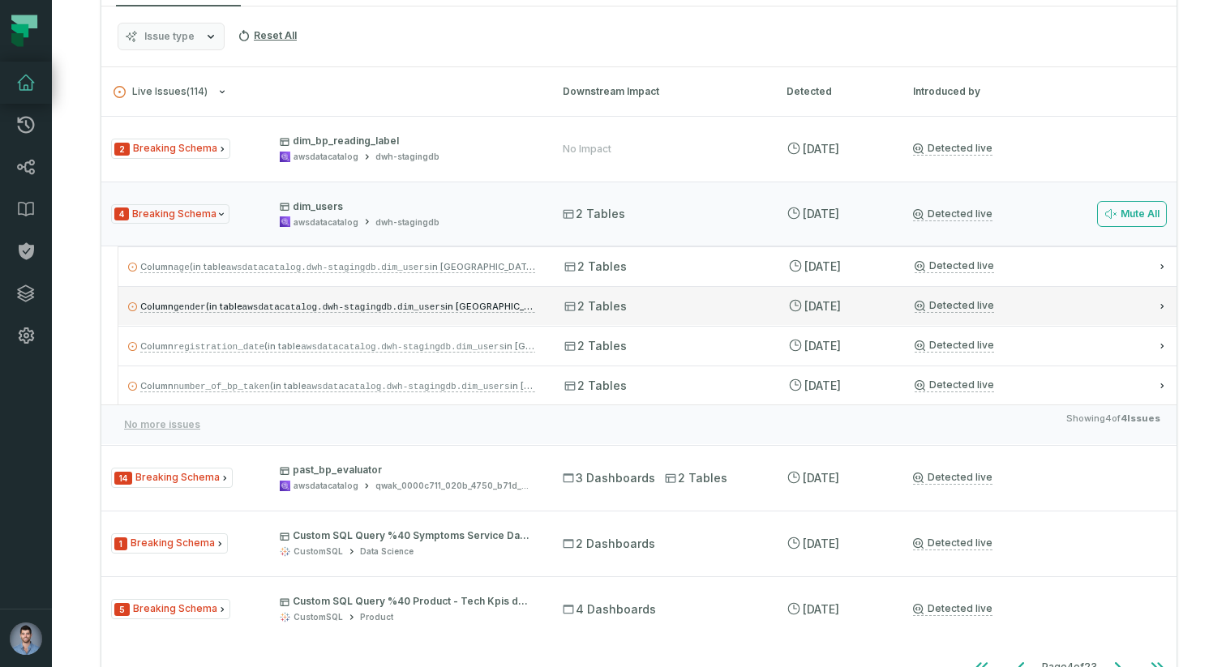
click at [200, 310] on code "gender" at bounding box center [190, 307] width 32 height 10
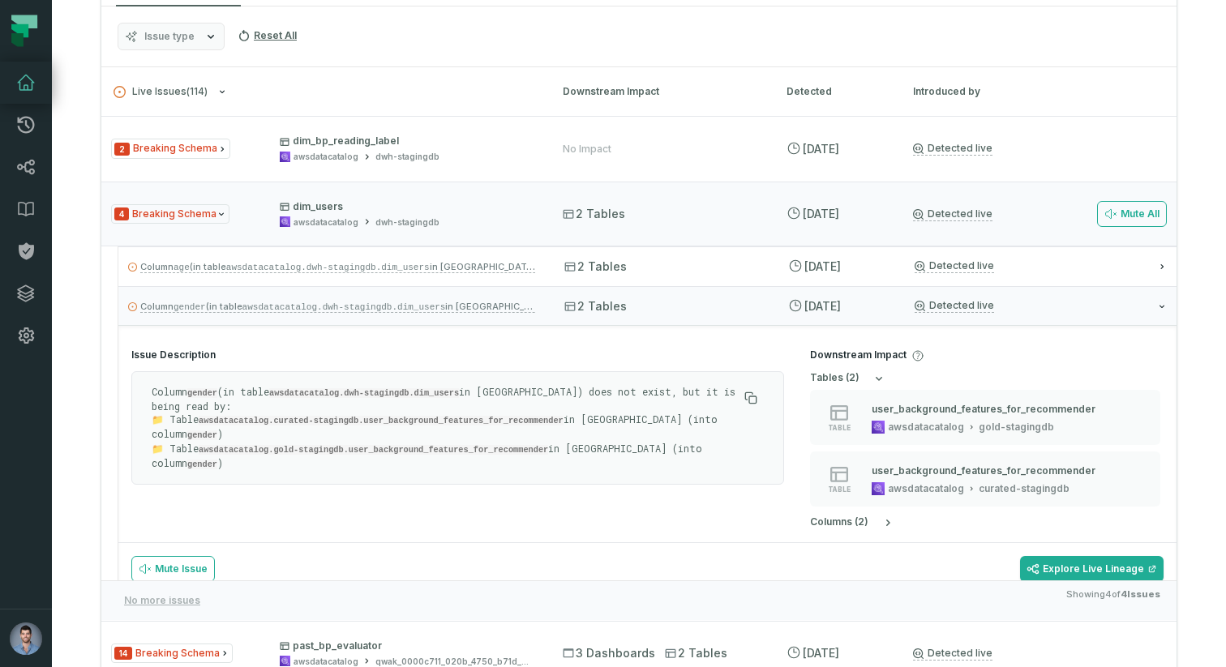
click at [195, 447] on p "Column gender (in table awsdatacatalog.dwh-stagingdb.dim_users in [GEOGRAPHIC_D…" at bounding box center [445, 428] width 586 height 86
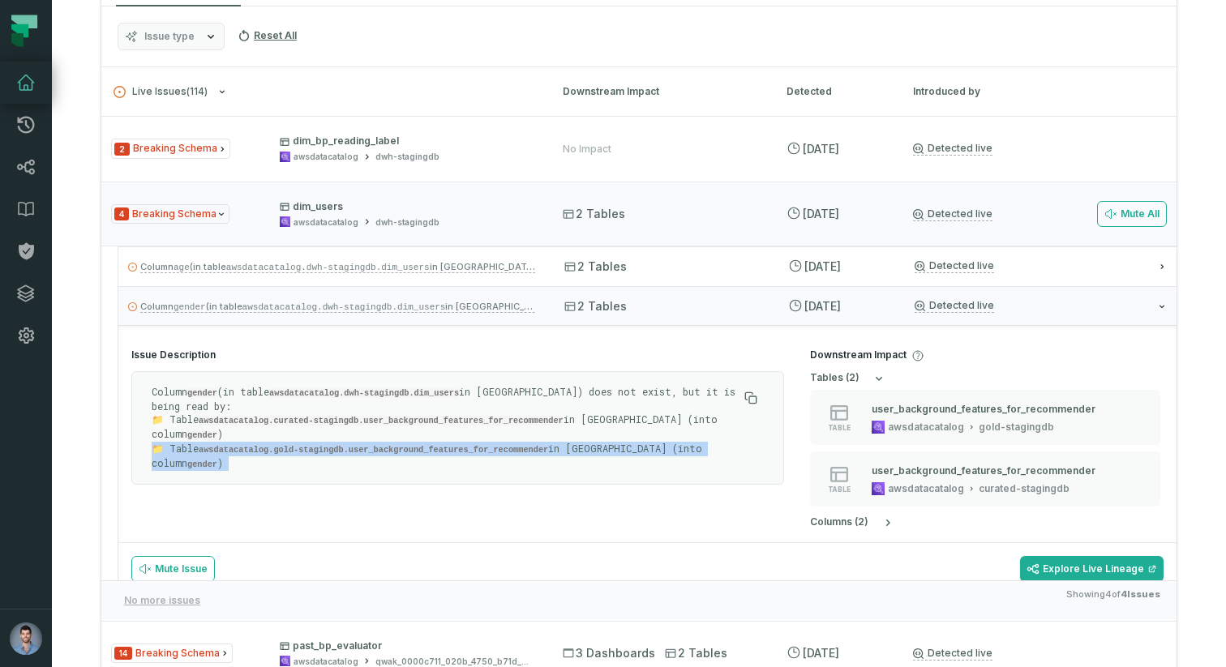
click at [195, 447] on p "Column gender (in table awsdatacatalog.dwh-stagingdb.dim_users in [GEOGRAPHIC_D…" at bounding box center [445, 428] width 586 height 86
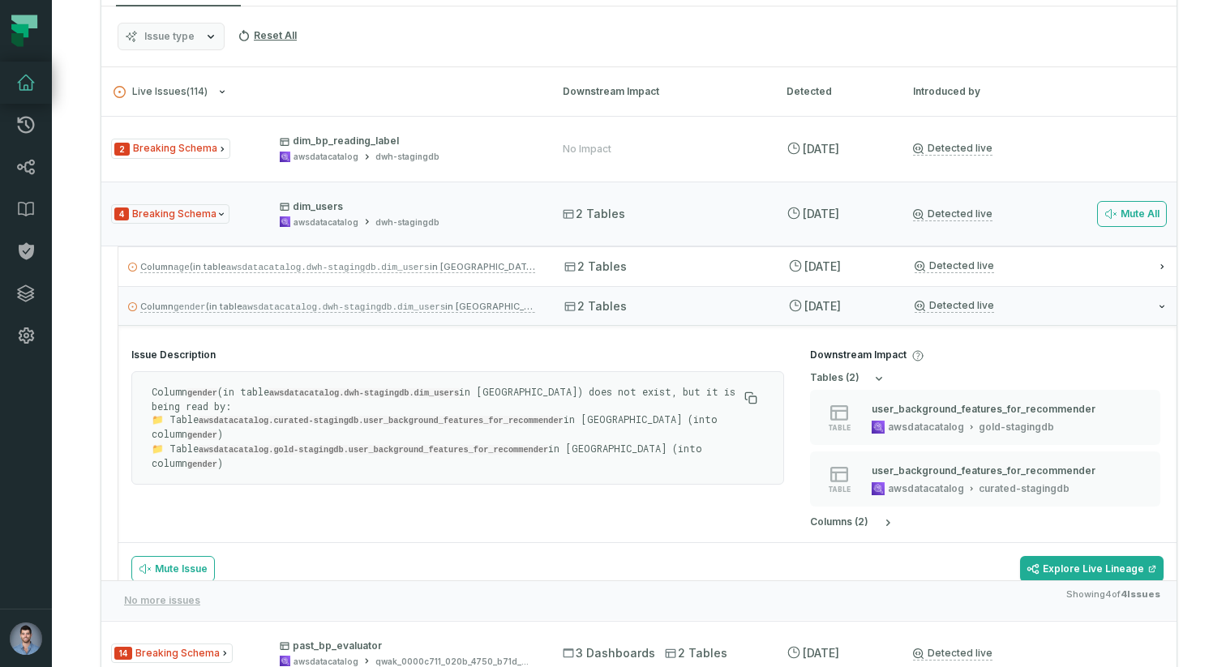
click at [212, 392] on code "gender" at bounding box center [202, 393] width 30 height 10
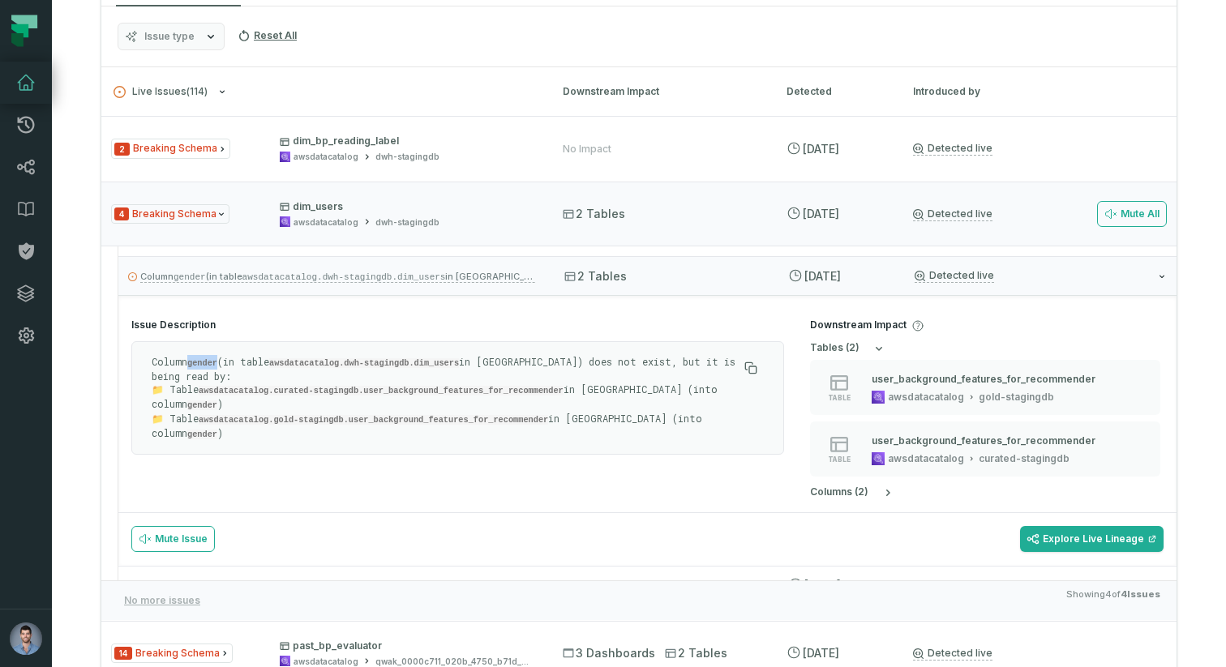
scroll to position [11, 0]
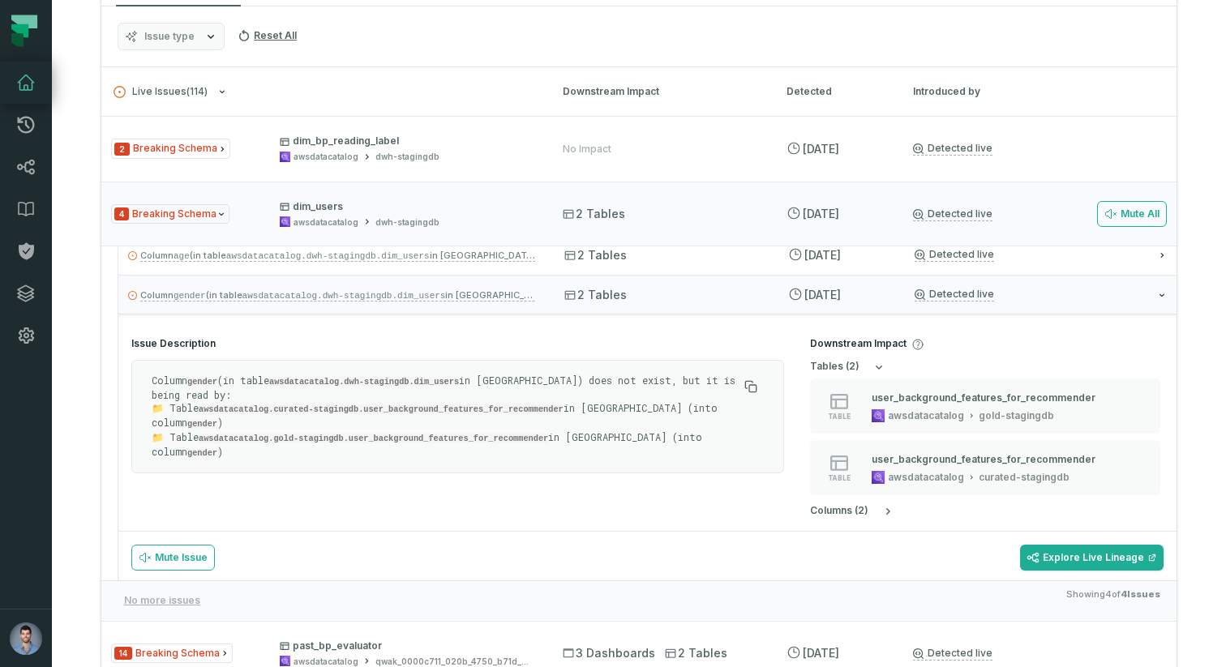
click at [366, 435] on code "awsdatacatalog.gold-stagingdb.user_background_features_for_recommender" at bounding box center [373, 439] width 349 height 10
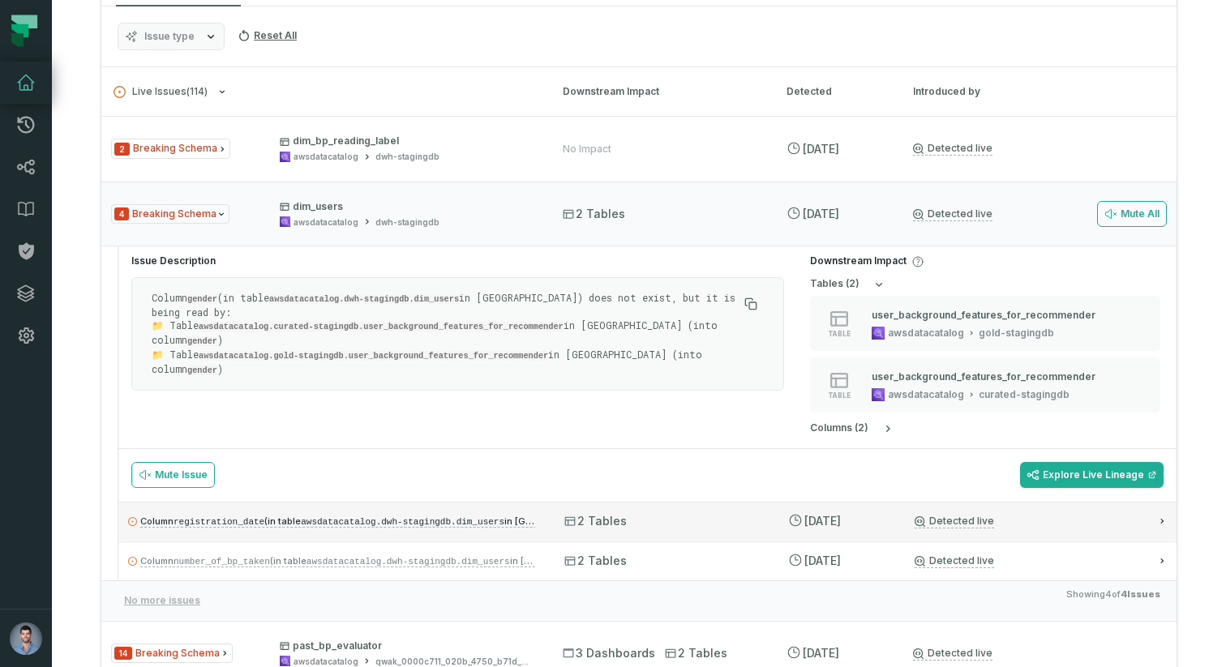
click at [562, 514] on div "Column registration_date (in table awsdatacatalog.dwh-stagingdb.dim_users in [G…" at bounding box center [647, 521] width 1058 height 39
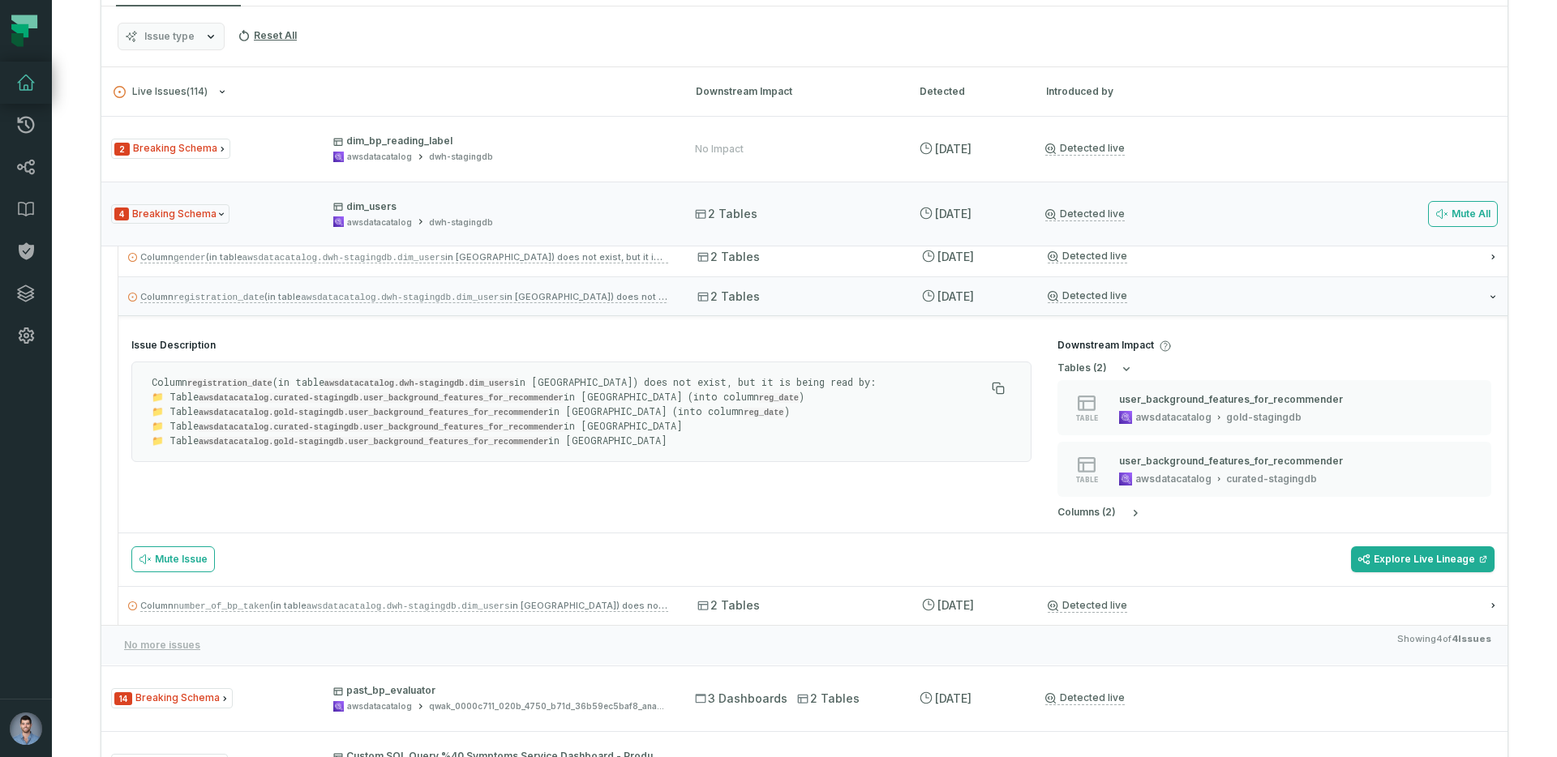
scroll to position [49, 0]
